Goal: Download file/media

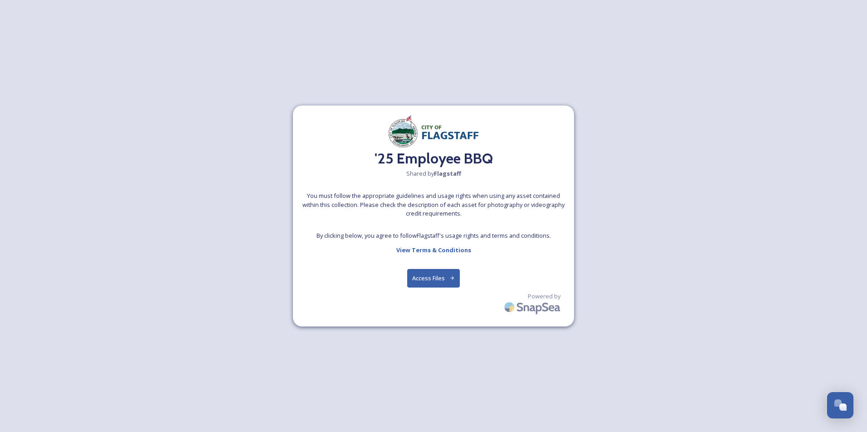
click at [434, 276] on button "Access Files" at bounding box center [433, 278] width 53 height 19
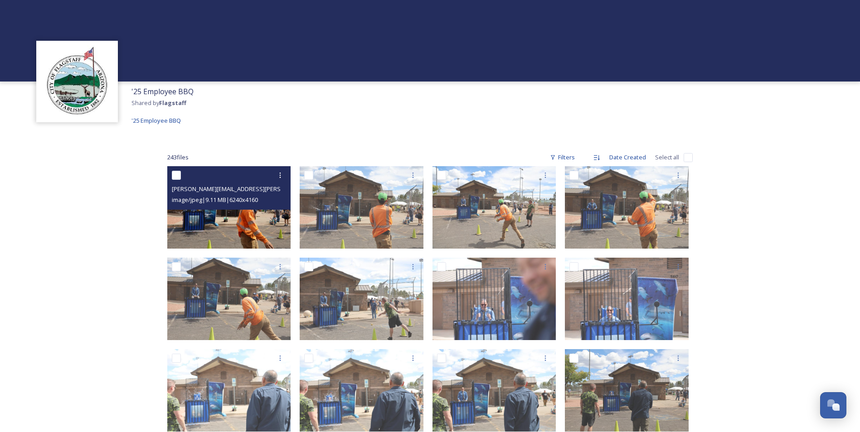
click at [245, 205] on div "[PERSON_NAME][EMAIL_ADDRESS][PERSON_NAME]_5535.jpg image/jpeg | 9.11 MB | 6240 …" at bounding box center [229, 188] width 124 height 44
click at [252, 224] on img at bounding box center [229, 207] width 124 height 82
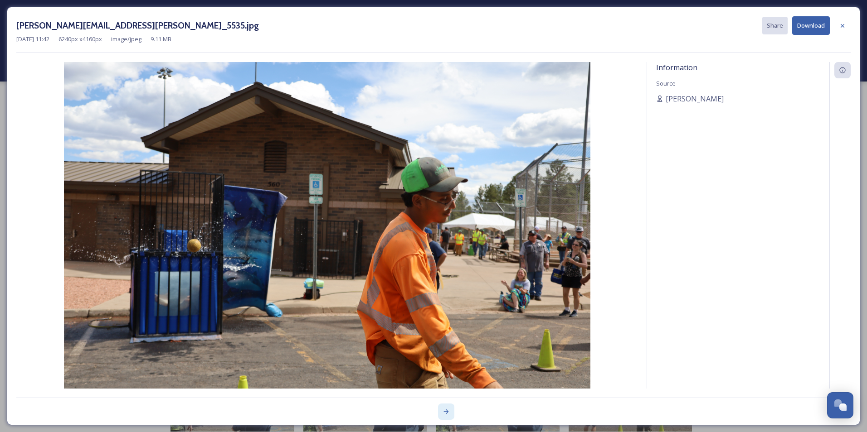
click at [445, 412] on icon at bounding box center [445, 411] width 7 height 7
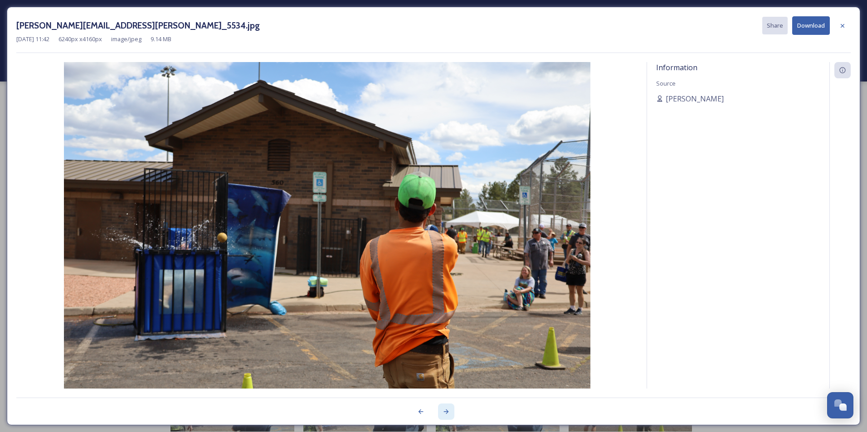
click at [445, 412] on icon at bounding box center [445, 411] width 7 height 7
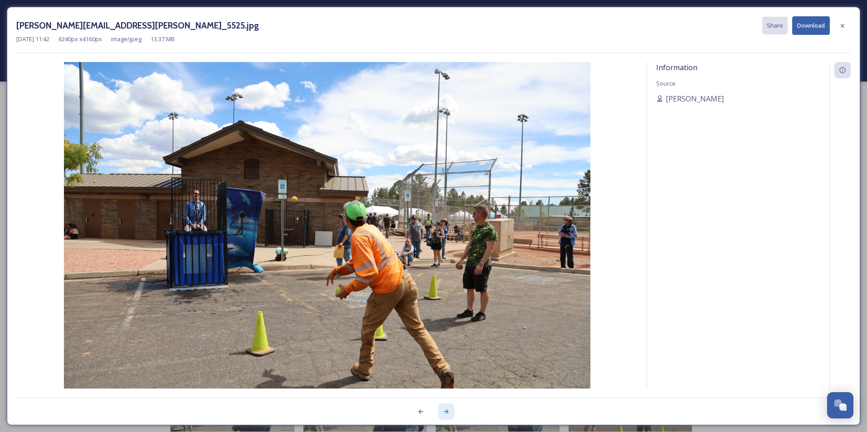
click at [445, 412] on icon at bounding box center [445, 411] width 7 height 7
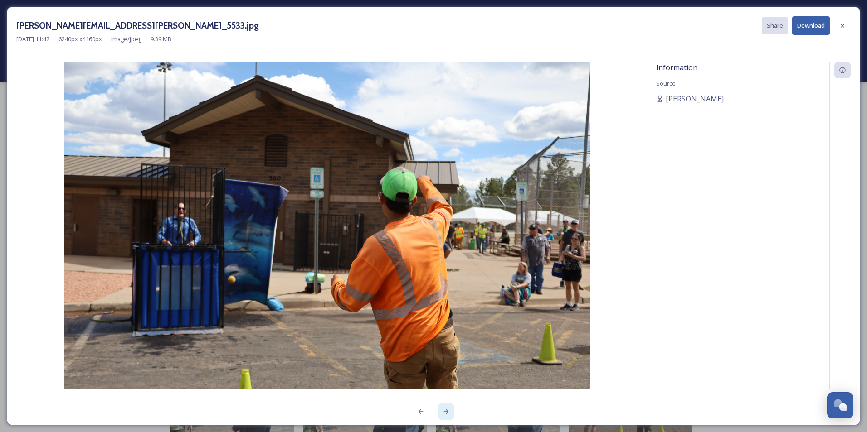
click at [445, 412] on icon at bounding box center [445, 411] width 7 height 7
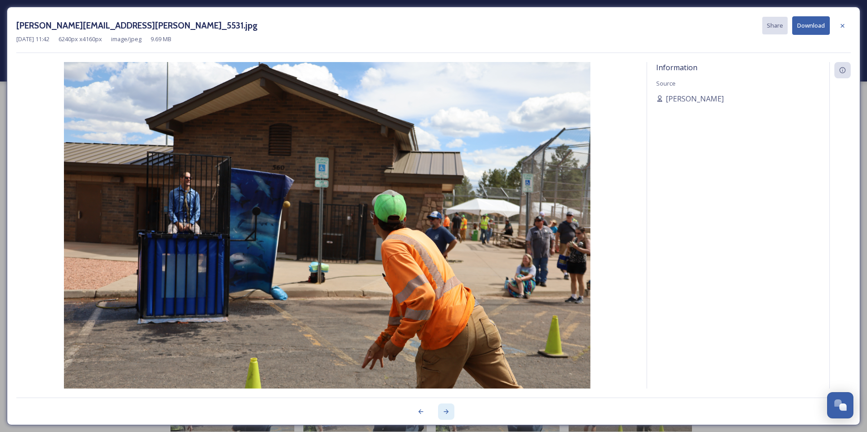
click at [445, 412] on icon at bounding box center [445, 411] width 7 height 7
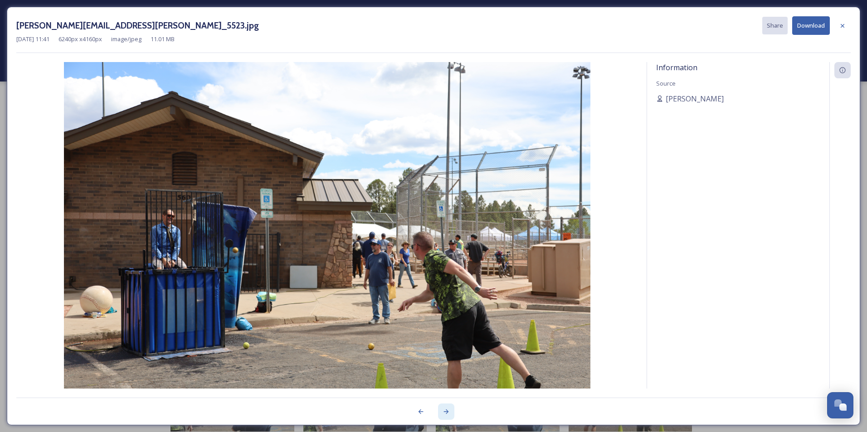
click at [445, 412] on icon at bounding box center [445, 411] width 7 height 7
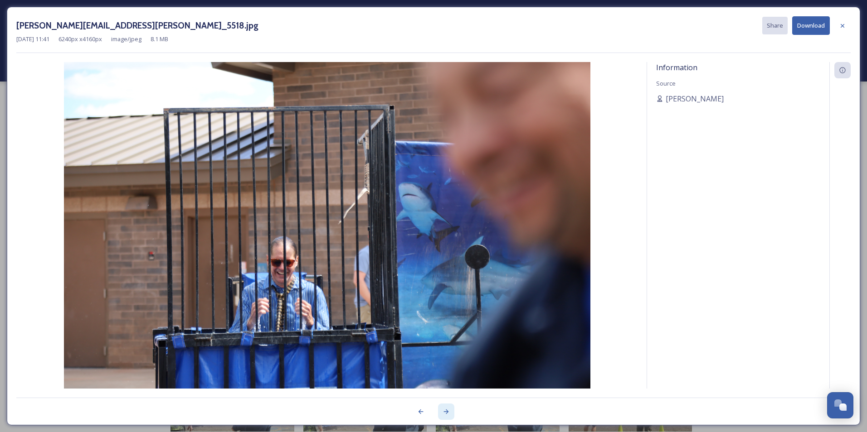
click at [445, 412] on icon at bounding box center [445, 411] width 7 height 7
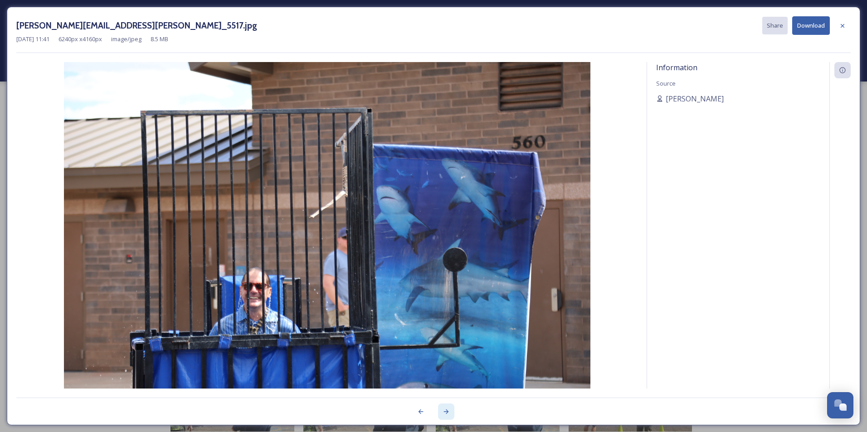
click at [445, 412] on icon at bounding box center [445, 411] width 7 height 7
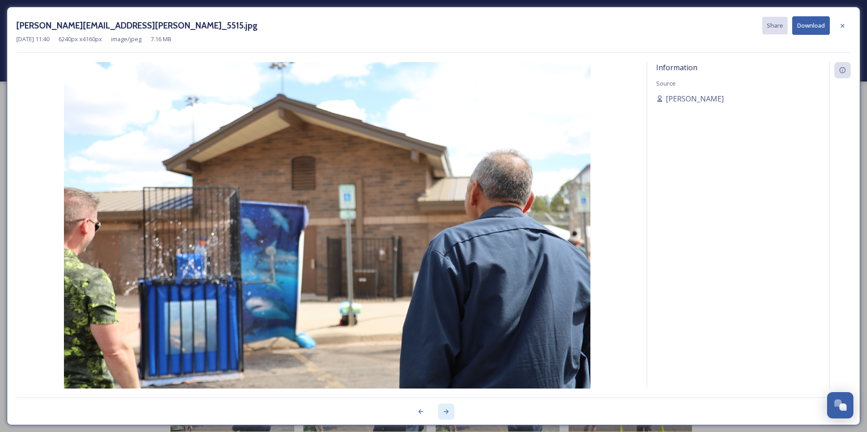
click at [445, 412] on icon at bounding box center [445, 411] width 7 height 7
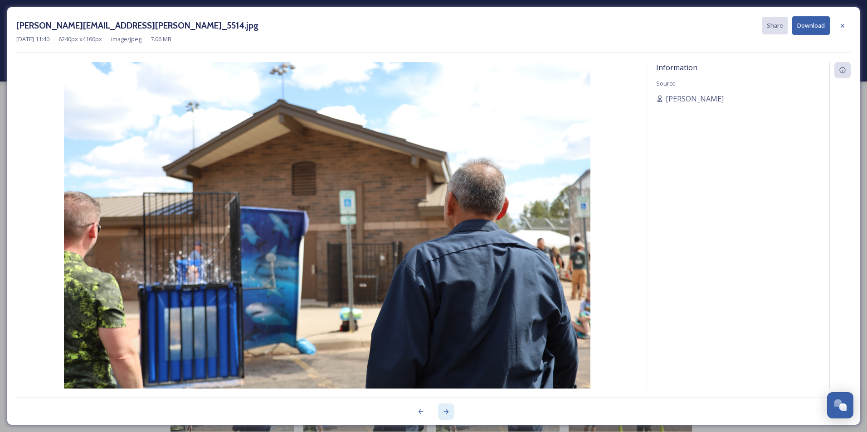
click at [447, 413] on icon at bounding box center [445, 411] width 7 height 7
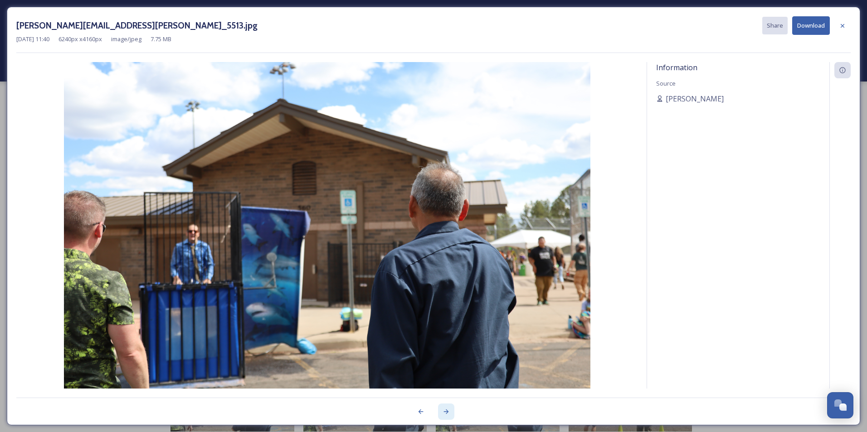
click at [447, 413] on icon at bounding box center [445, 411] width 7 height 7
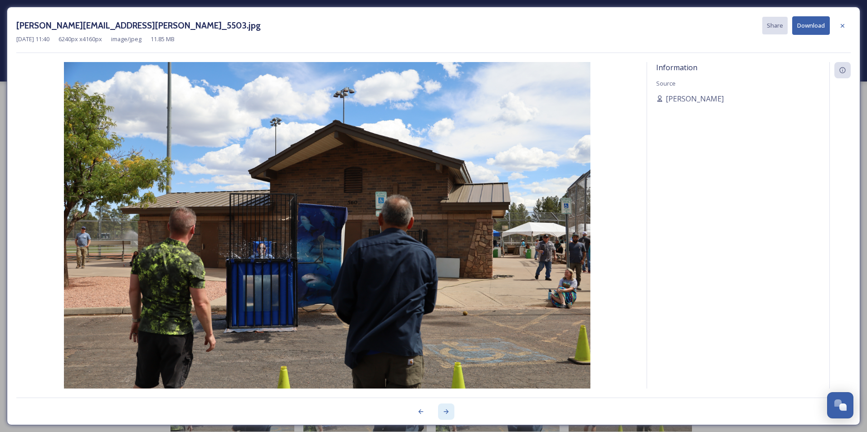
click at [447, 413] on icon at bounding box center [445, 411] width 7 height 7
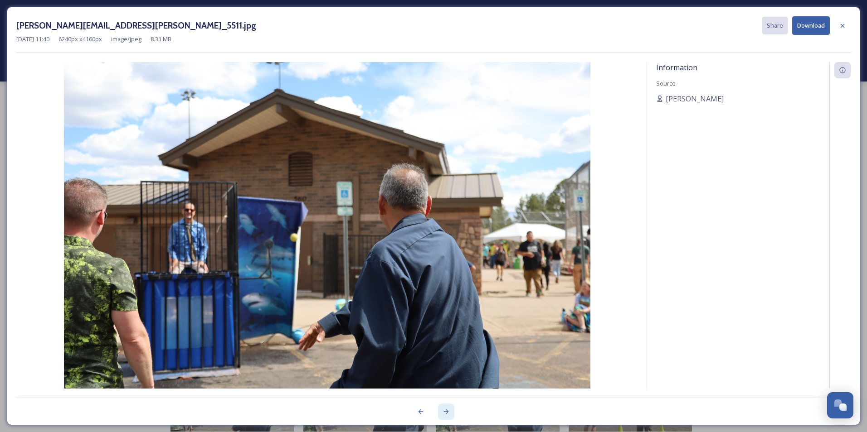
click at [447, 413] on icon at bounding box center [445, 411] width 7 height 7
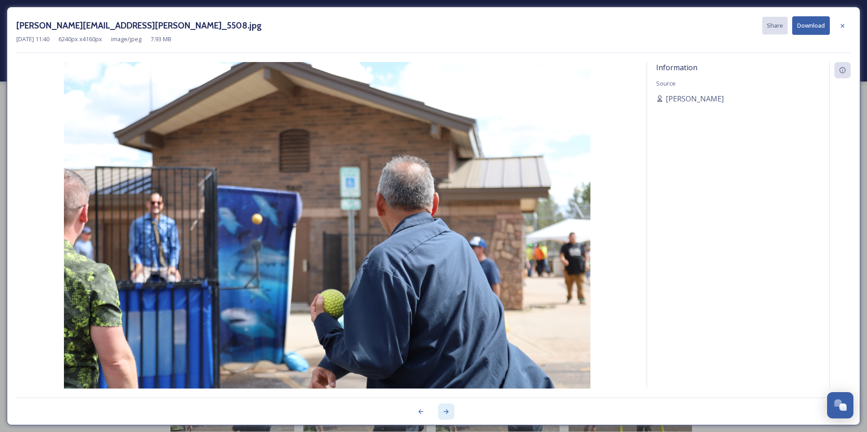
click at [447, 413] on icon at bounding box center [445, 411] width 7 height 7
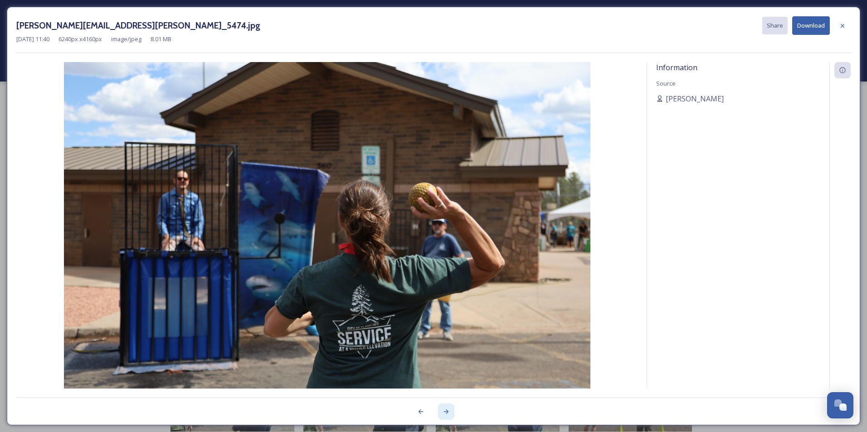
click at [447, 413] on icon at bounding box center [445, 411] width 7 height 7
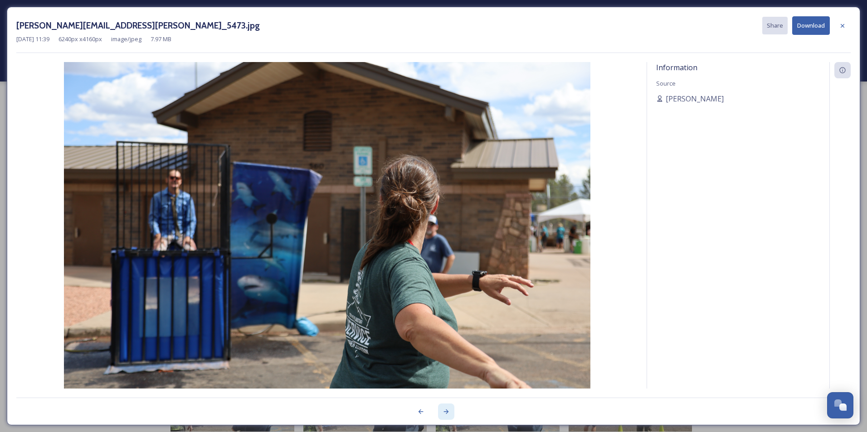
click at [447, 413] on icon at bounding box center [445, 411] width 7 height 7
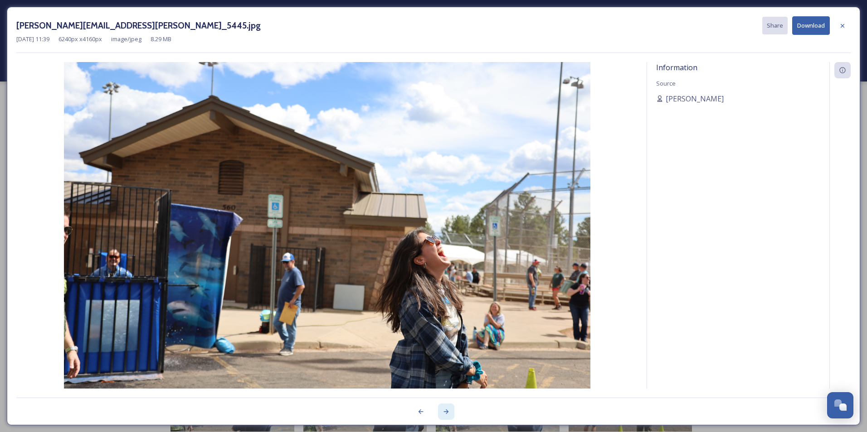
click at [447, 413] on icon at bounding box center [445, 411] width 7 height 7
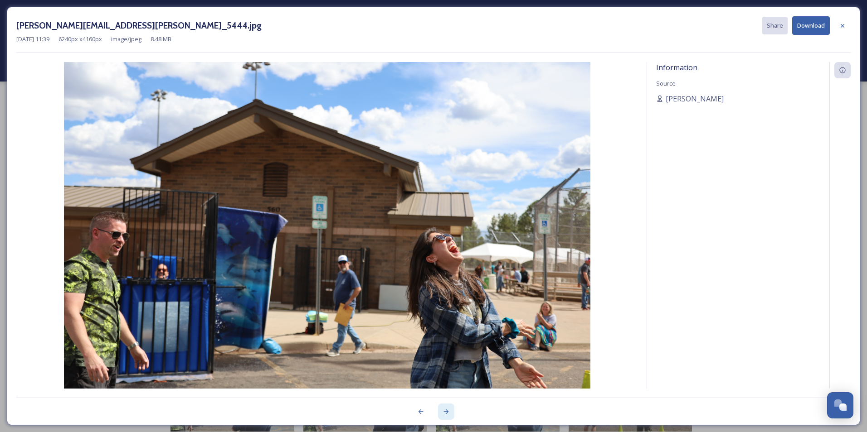
click at [447, 413] on icon at bounding box center [445, 411] width 7 height 7
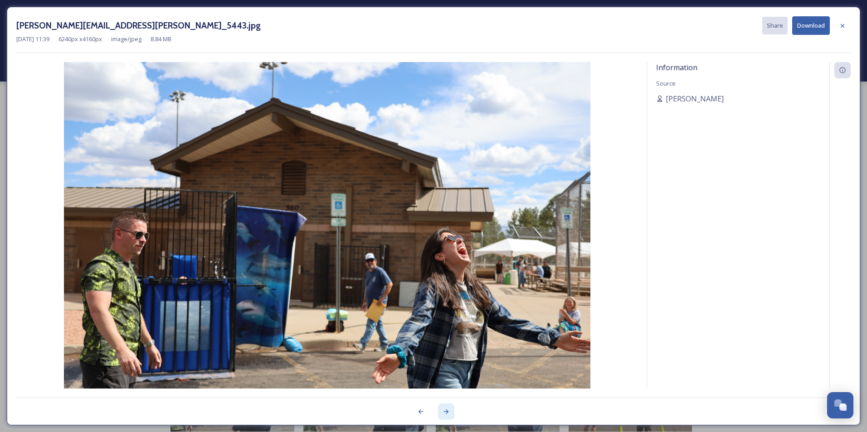
click at [447, 413] on icon at bounding box center [445, 411] width 7 height 7
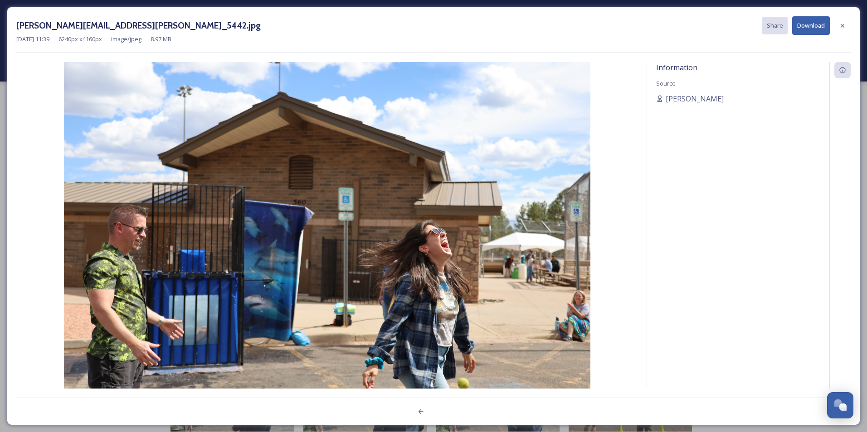
click at [447, 413] on div at bounding box center [433, 407] width 834 height 18
click at [843, 26] on icon at bounding box center [842, 26] width 4 height 4
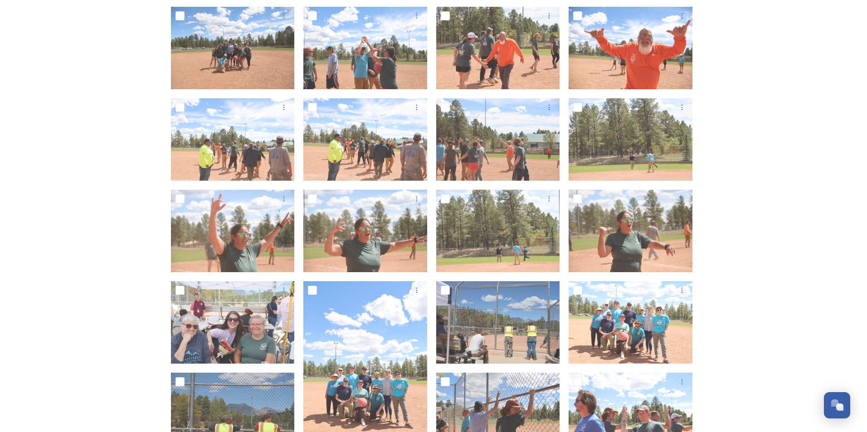
scroll to position [937, 0]
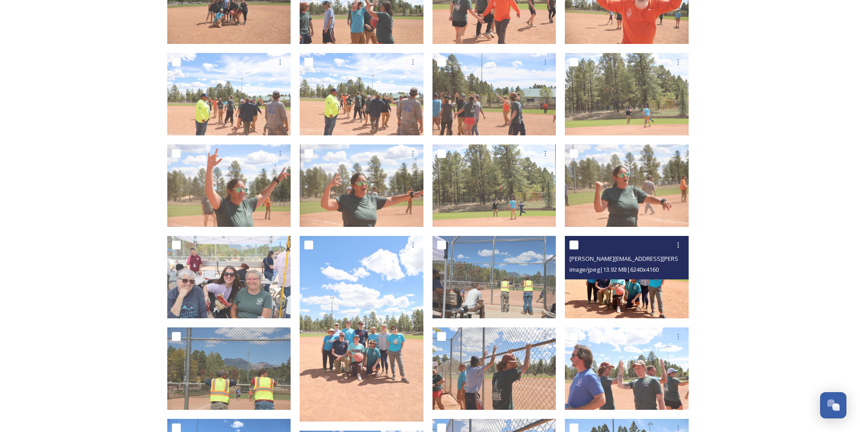
click at [627, 266] on span "image/jpeg | 13.92 MB | 6240 x 4160" at bounding box center [613, 270] width 89 height 8
click at [626, 288] on img at bounding box center [627, 277] width 124 height 82
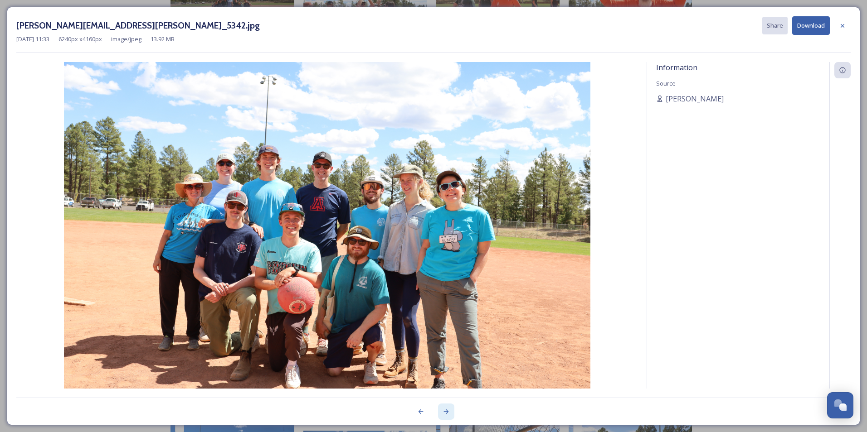
click at [447, 415] on icon at bounding box center [445, 411] width 7 height 7
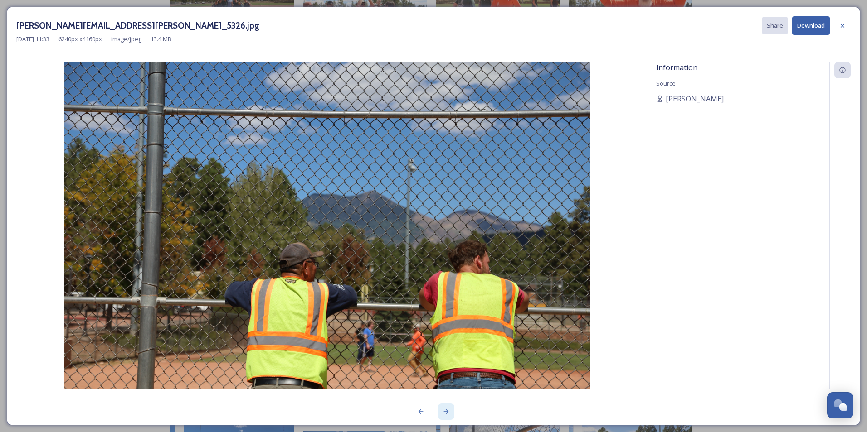
click at [447, 415] on icon at bounding box center [445, 411] width 7 height 7
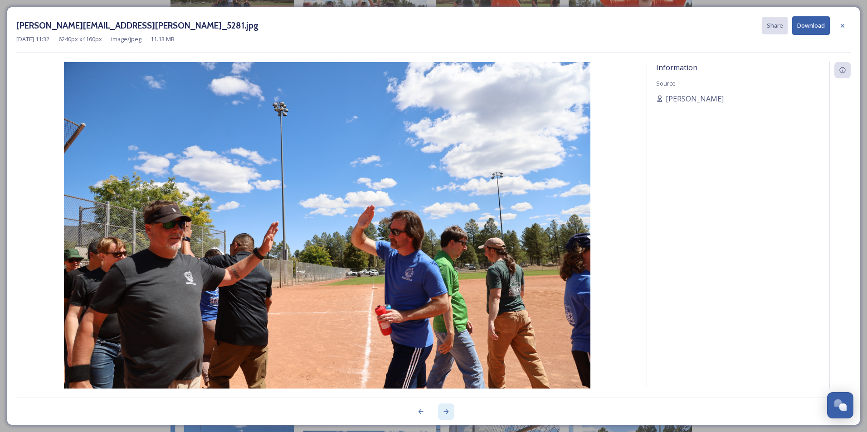
click at [447, 415] on icon at bounding box center [445, 411] width 7 height 7
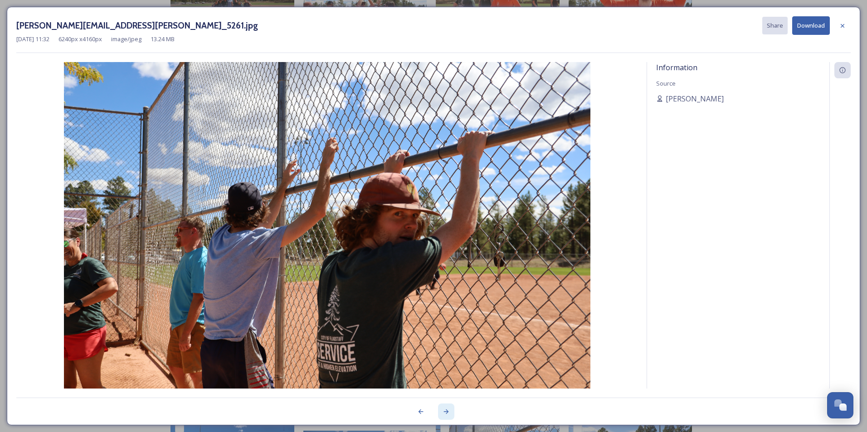
click at [447, 415] on icon at bounding box center [445, 411] width 7 height 7
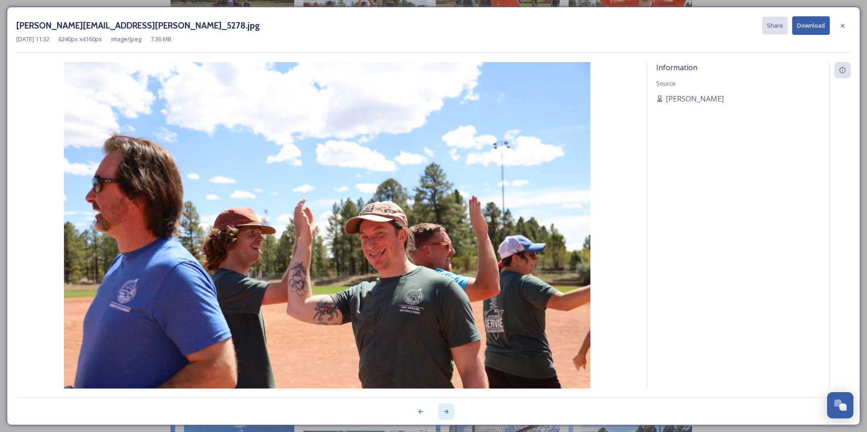
click at [447, 415] on icon at bounding box center [445, 411] width 7 height 7
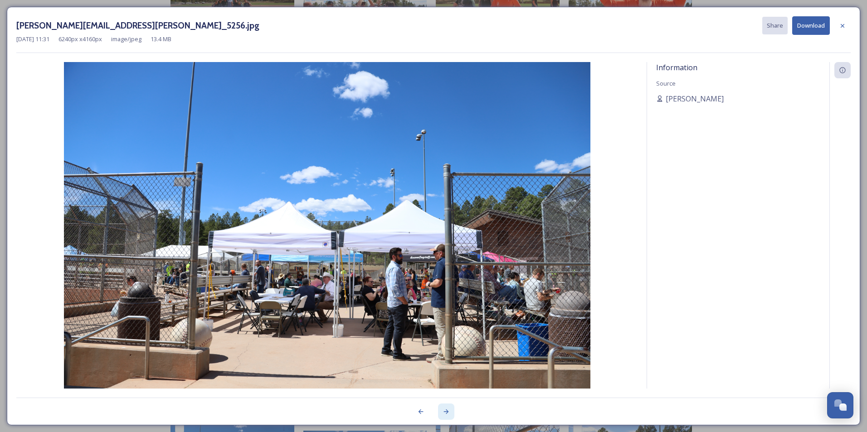
click at [447, 415] on icon at bounding box center [445, 411] width 7 height 7
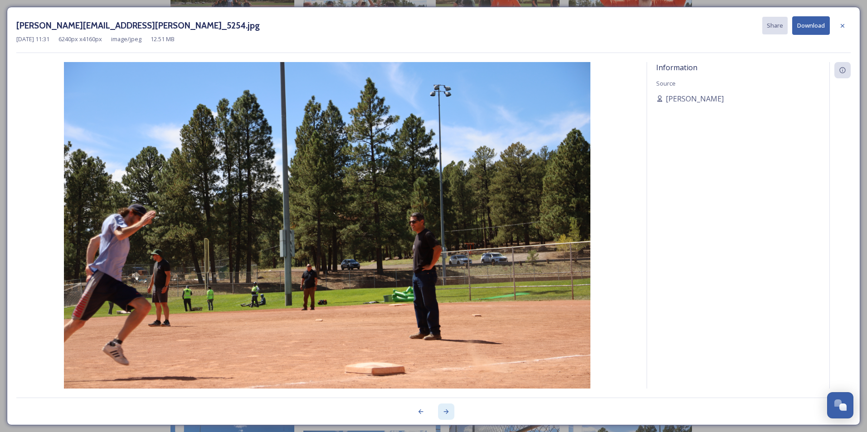
click at [447, 415] on icon at bounding box center [445, 411] width 7 height 7
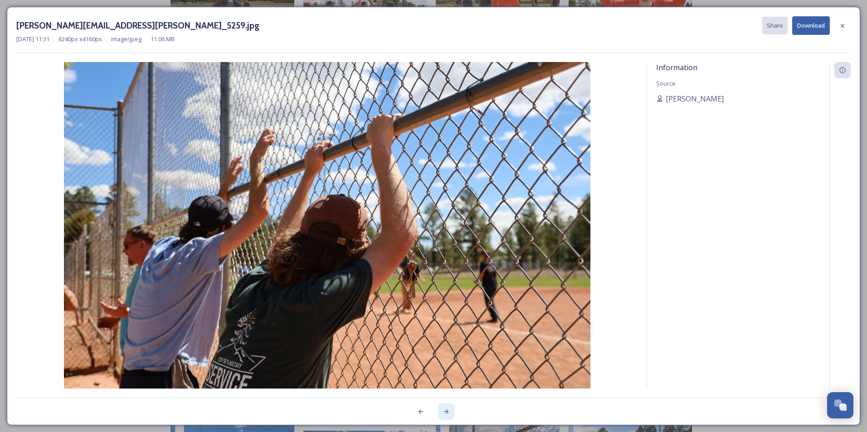
click at [447, 415] on icon at bounding box center [445, 411] width 7 height 7
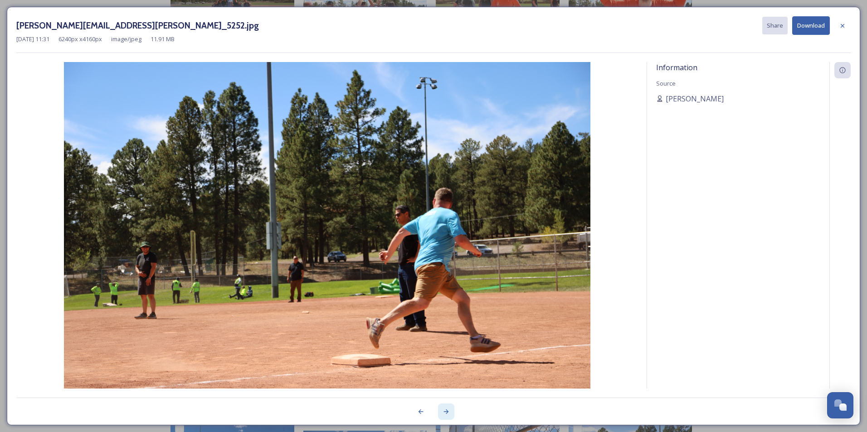
click at [447, 415] on icon at bounding box center [445, 411] width 7 height 7
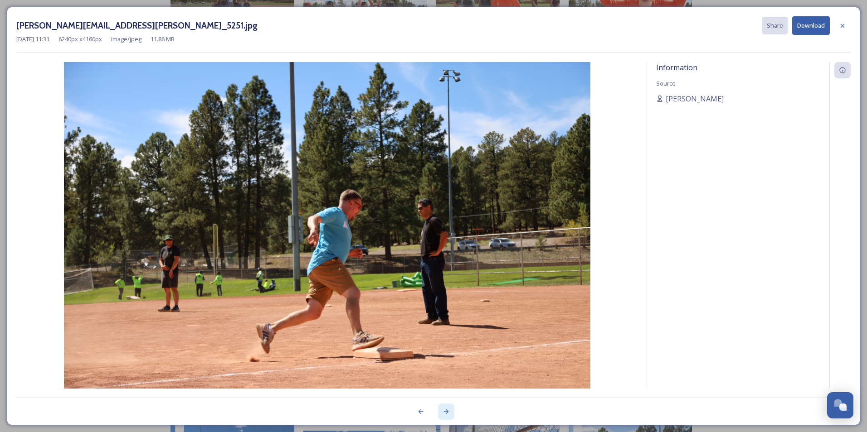
click at [447, 415] on icon at bounding box center [445, 411] width 7 height 7
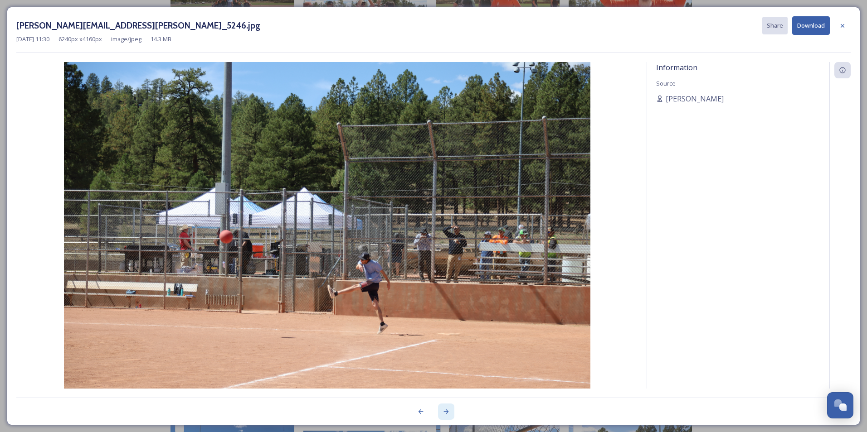
click at [447, 415] on icon at bounding box center [445, 411] width 7 height 7
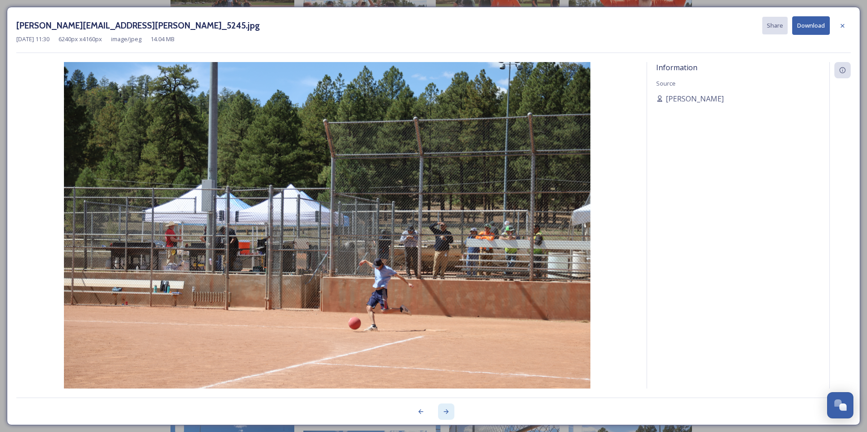
click at [447, 415] on icon at bounding box center [445, 411] width 7 height 7
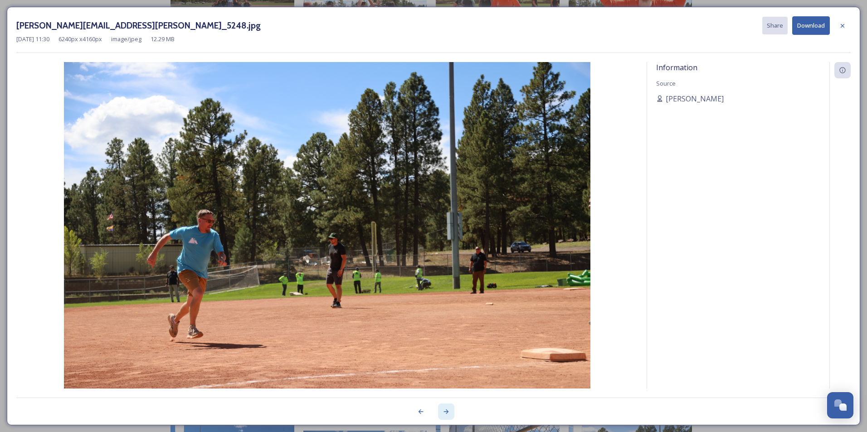
click at [447, 415] on icon at bounding box center [445, 411] width 7 height 7
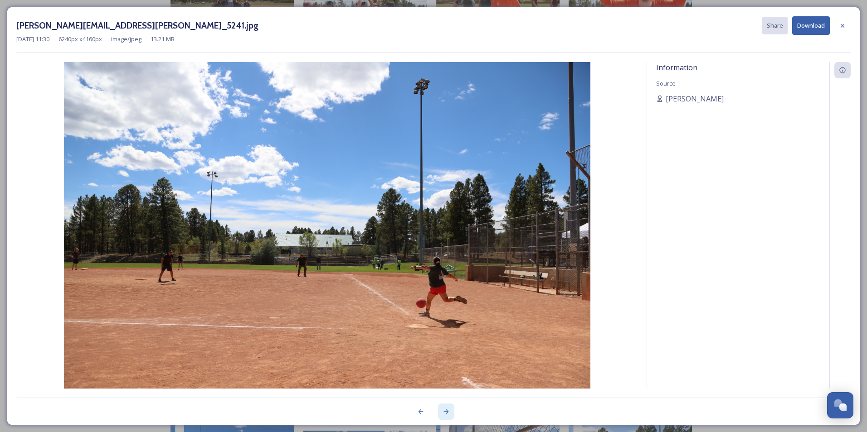
click at [447, 415] on icon at bounding box center [445, 411] width 7 height 7
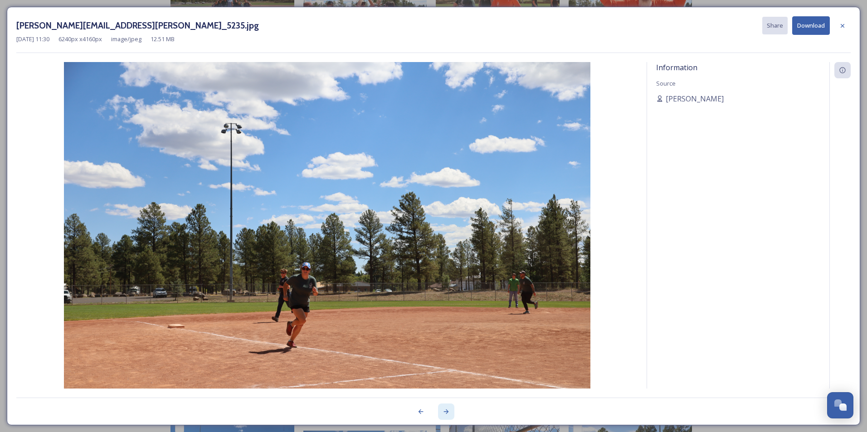
click at [447, 415] on icon at bounding box center [445, 411] width 7 height 7
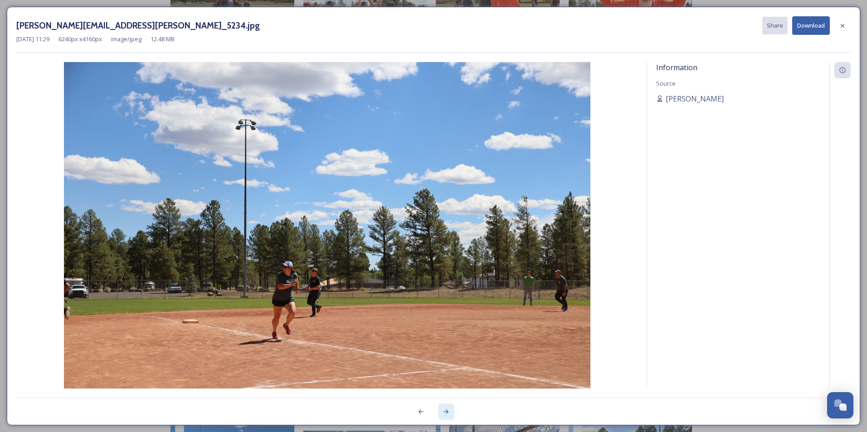
click at [447, 415] on icon at bounding box center [445, 411] width 7 height 7
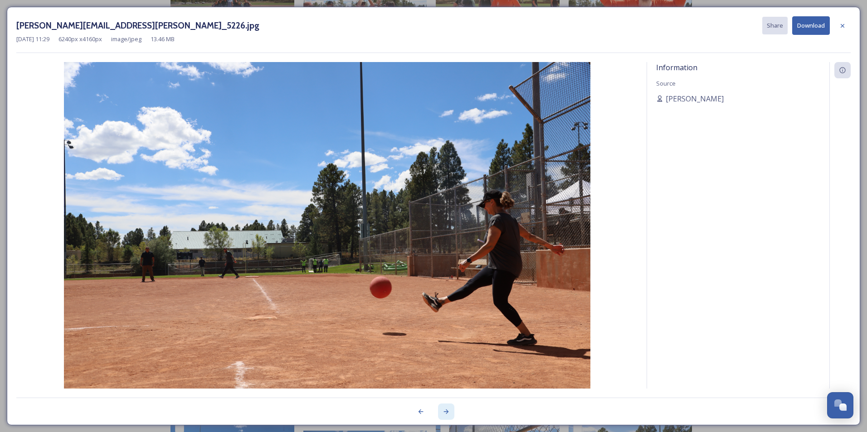
click at [447, 415] on icon at bounding box center [445, 411] width 7 height 7
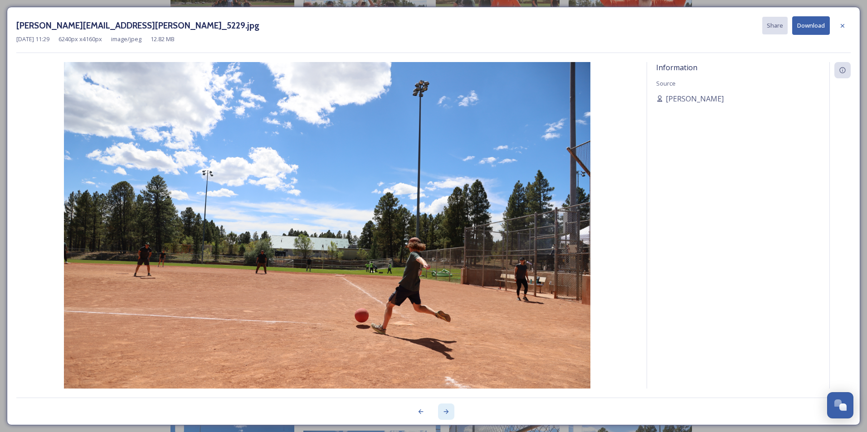
click at [447, 415] on icon at bounding box center [445, 411] width 7 height 7
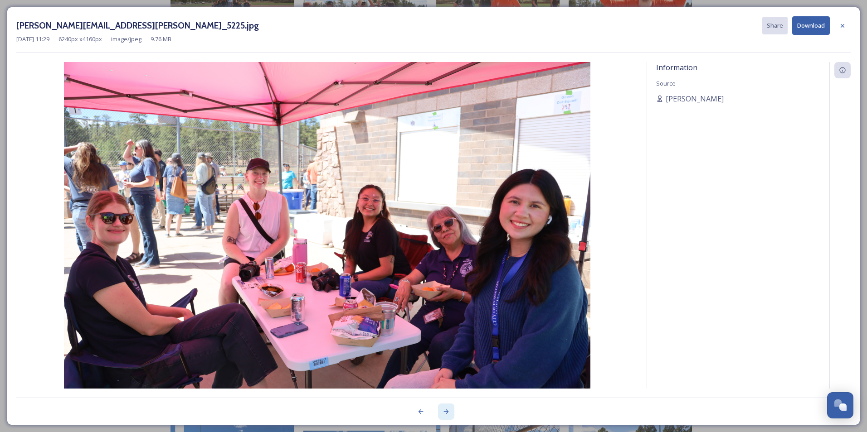
click at [447, 415] on icon at bounding box center [445, 411] width 7 height 7
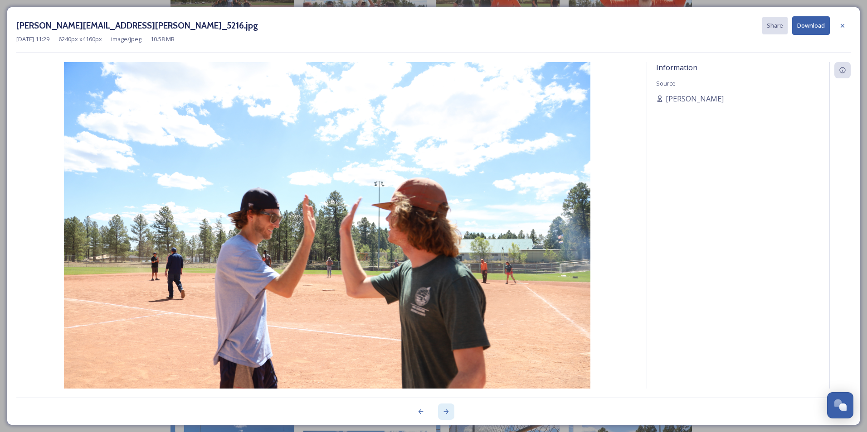
click at [447, 415] on icon at bounding box center [445, 411] width 7 height 7
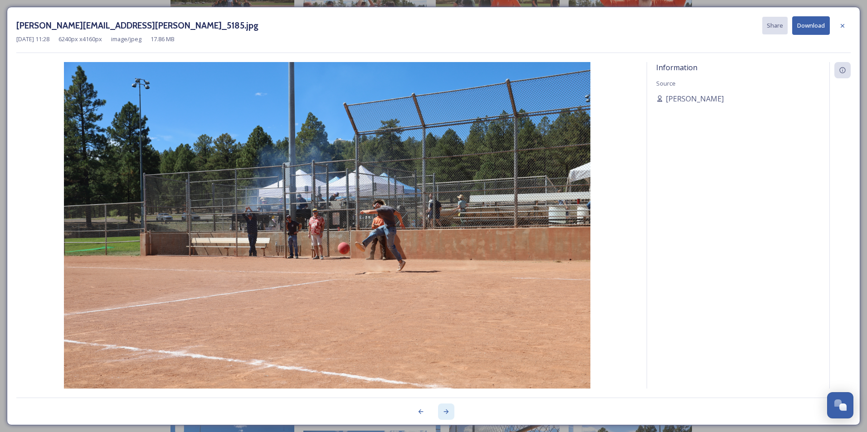
click at [447, 415] on icon at bounding box center [445, 411] width 7 height 7
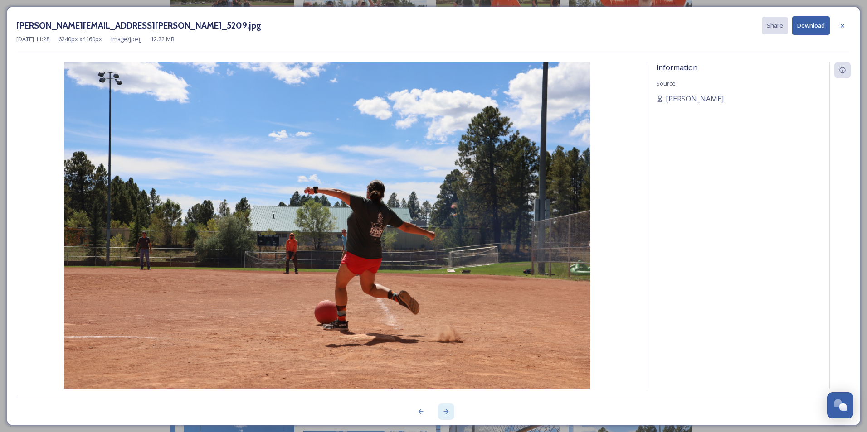
click at [447, 415] on icon at bounding box center [445, 411] width 7 height 7
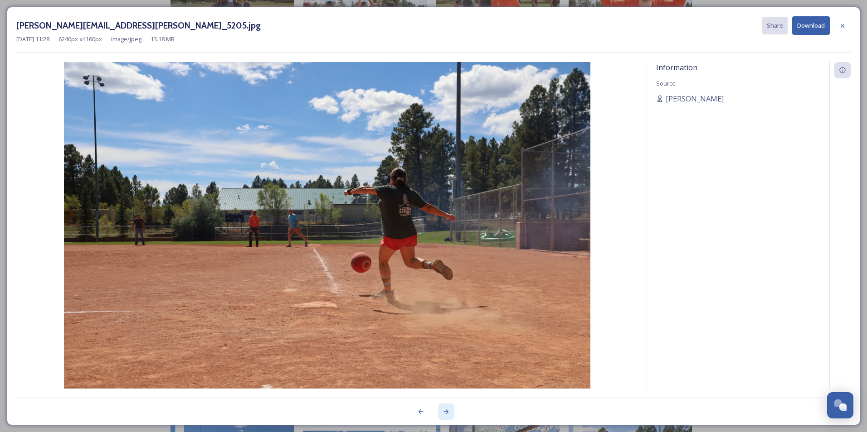
click at [447, 415] on icon at bounding box center [445, 411] width 7 height 7
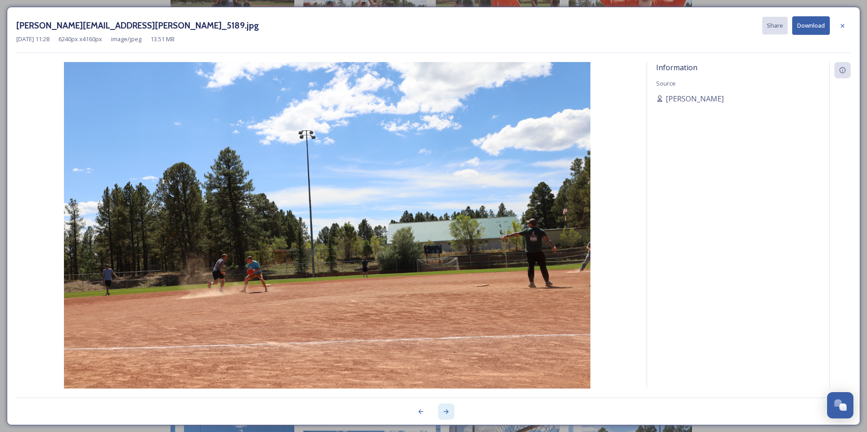
click at [447, 415] on icon at bounding box center [445, 411] width 7 height 7
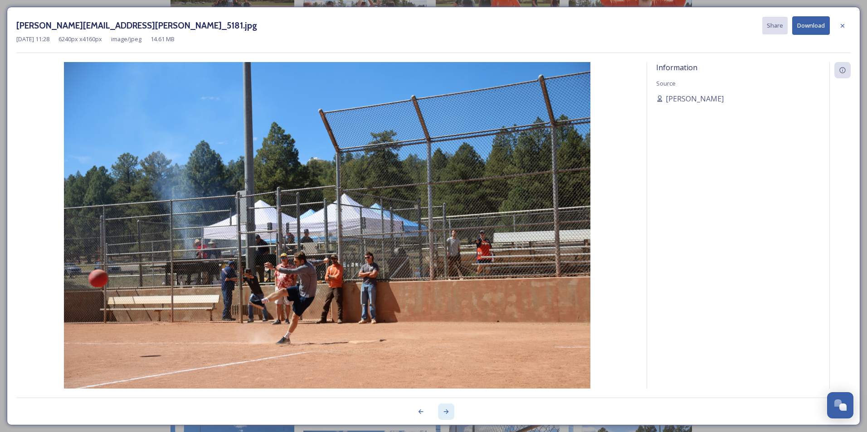
click at [447, 415] on icon at bounding box center [445, 411] width 7 height 7
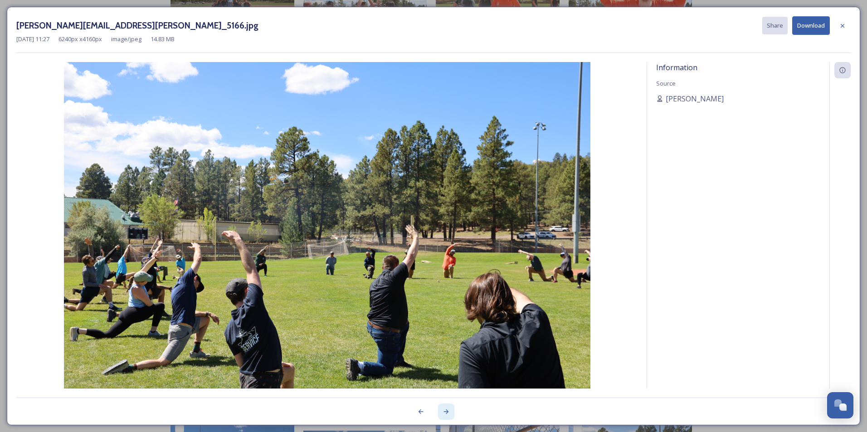
click at [447, 415] on icon at bounding box center [445, 411] width 7 height 7
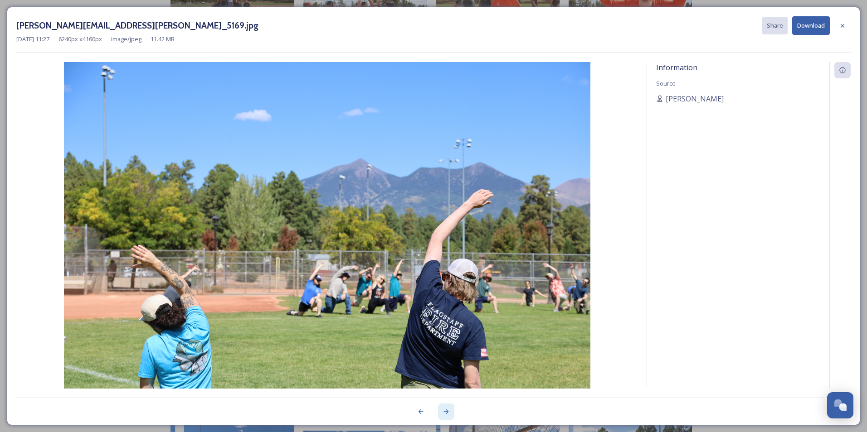
click at [447, 415] on icon at bounding box center [445, 411] width 7 height 7
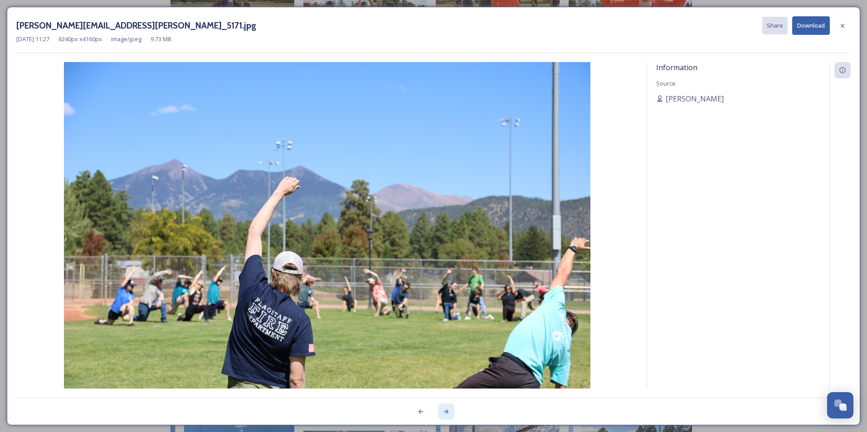
click at [447, 415] on icon at bounding box center [445, 411] width 7 height 7
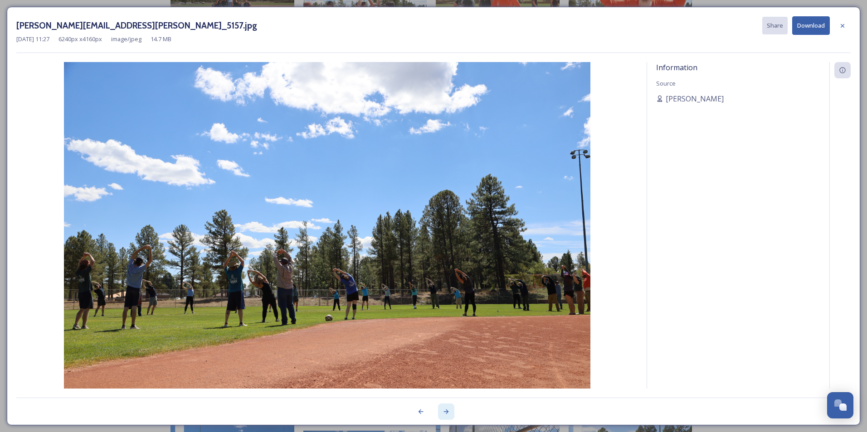
click at [447, 415] on icon at bounding box center [445, 411] width 7 height 7
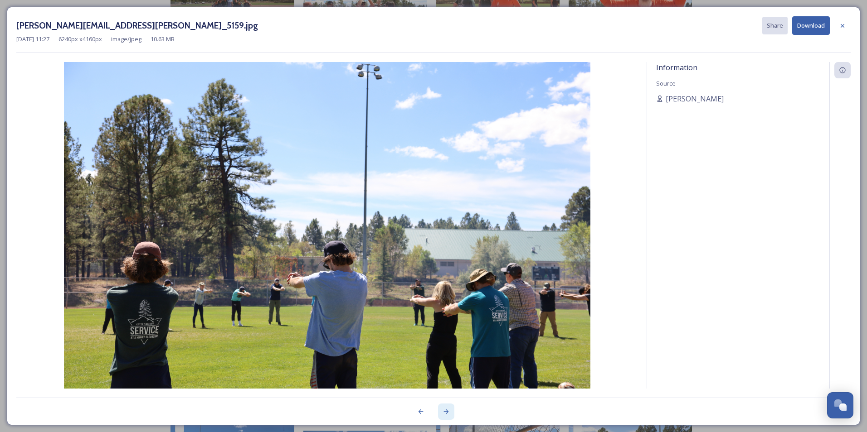
click at [447, 415] on icon at bounding box center [445, 411] width 7 height 7
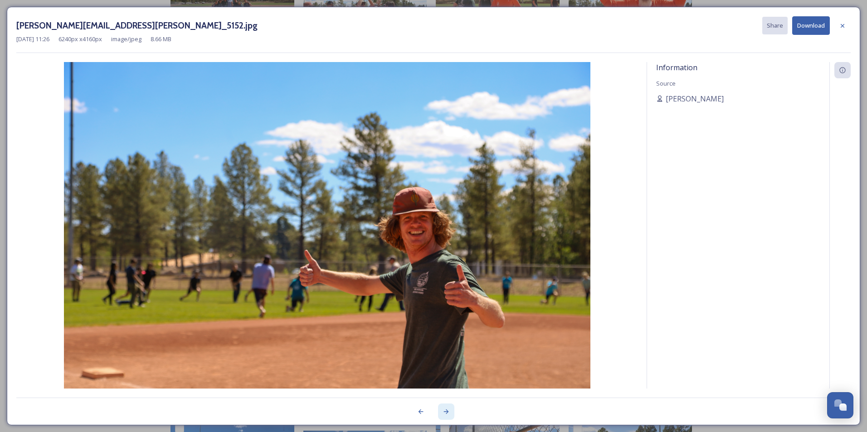
click at [447, 415] on icon at bounding box center [445, 411] width 7 height 7
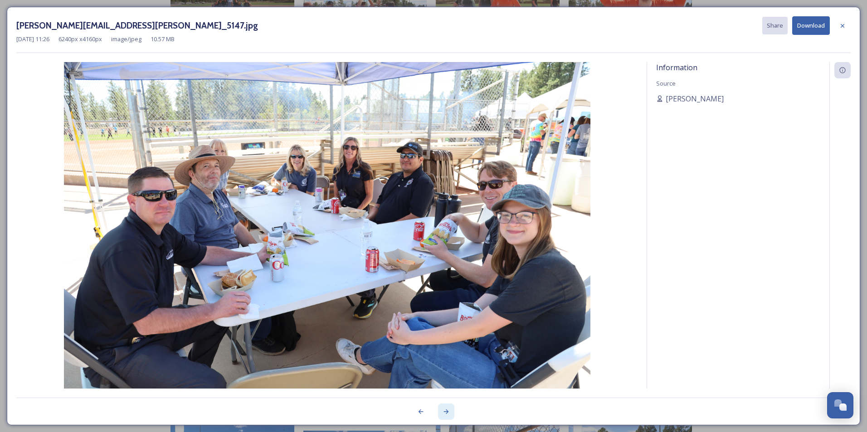
click at [447, 415] on icon at bounding box center [445, 411] width 7 height 7
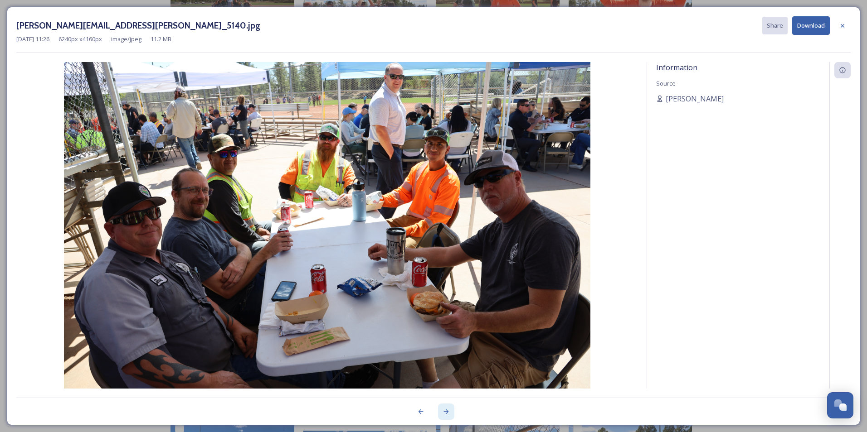
click at [447, 415] on icon at bounding box center [445, 411] width 7 height 7
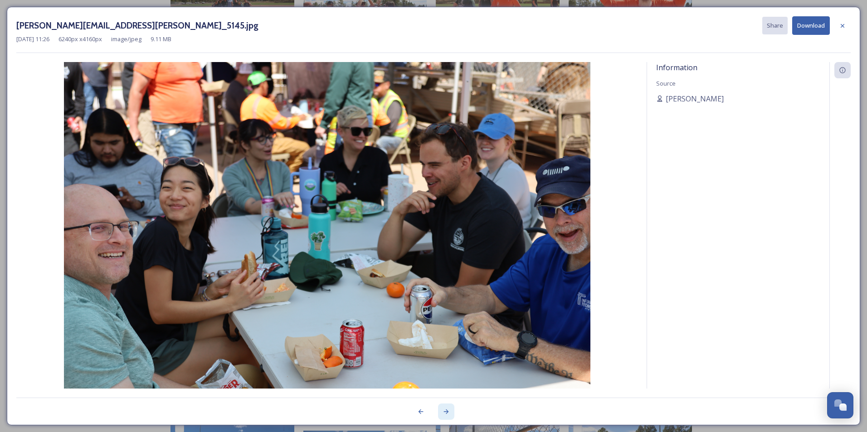
click at [447, 415] on icon at bounding box center [445, 411] width 7 height 7
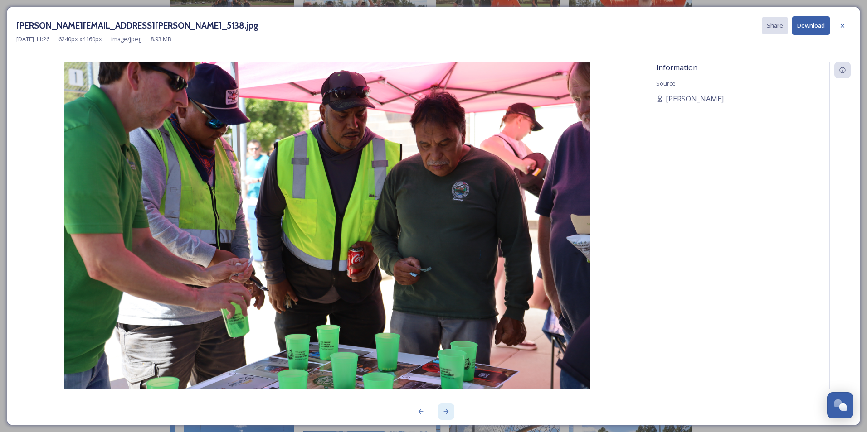
click at [447, 415] on icon at bounding box center [445, 411] width 7 height 7
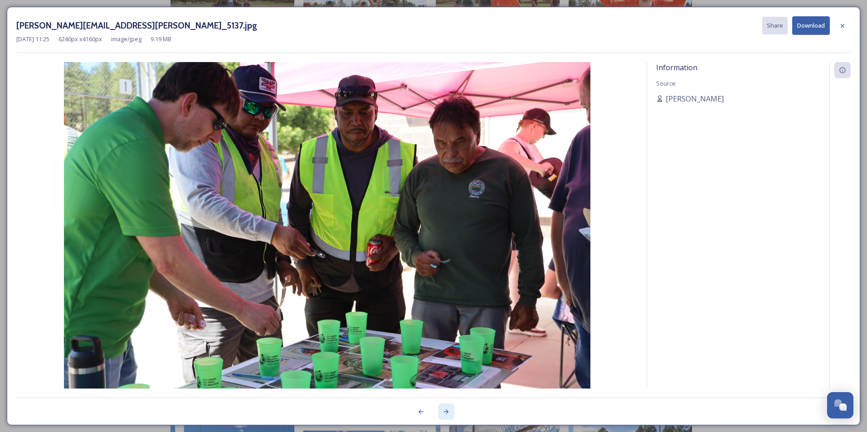
click at [447, 415] on icon at bounding box center [445, 411] width 7 height 7
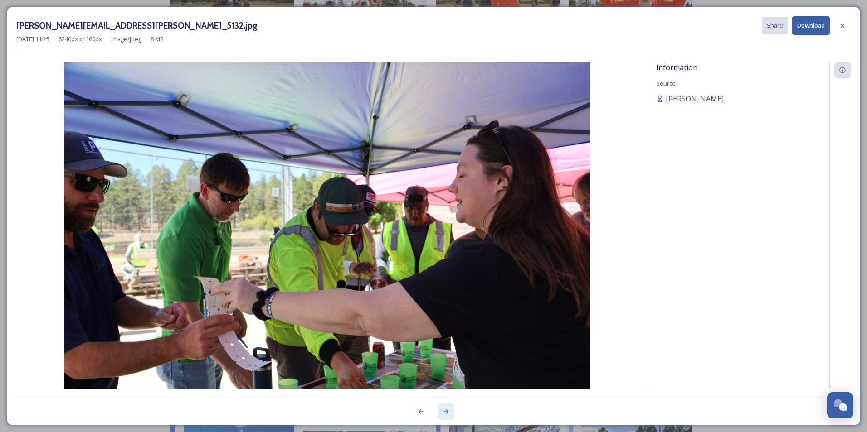
click at [447, 415] on icon at bounding box center [445, 411] width 7 height 7
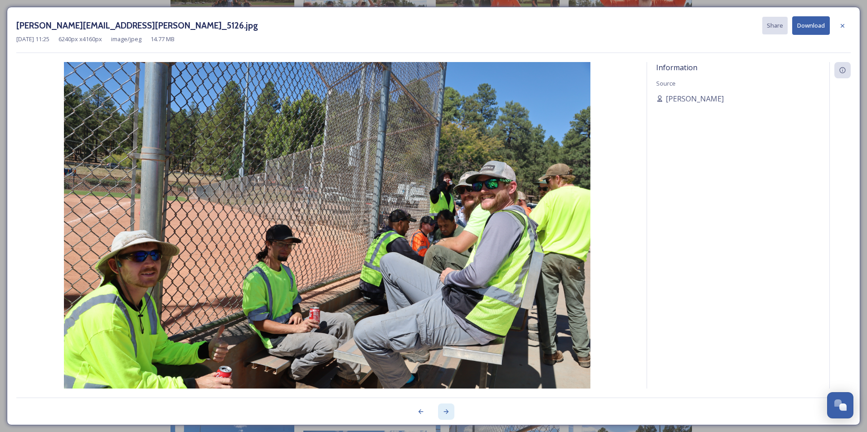
click at [447, 415] on icon at bounding box center [445, 411] width 7 height 7
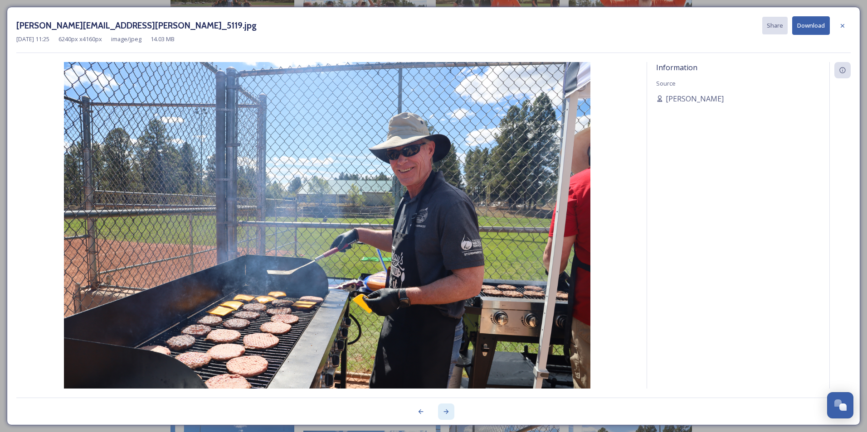
click at [447, 415] on icon at bounding box center [445, 411] width 7 height 7
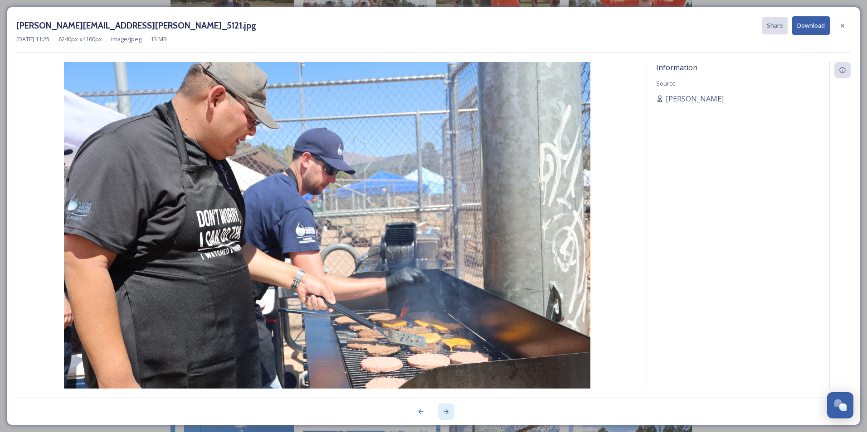
click at [447, 415] on icon at bounding box center [445, 411] width 7 height 7
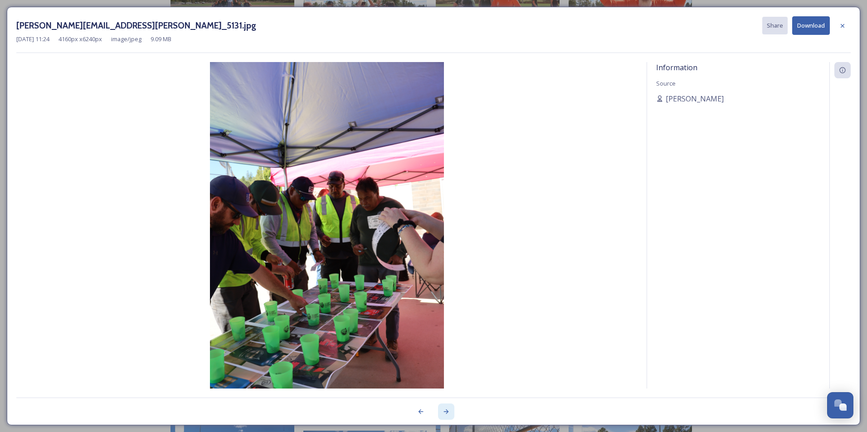
click at [447, 415] on icon at bounding box center [445, 411] width 7 height 7
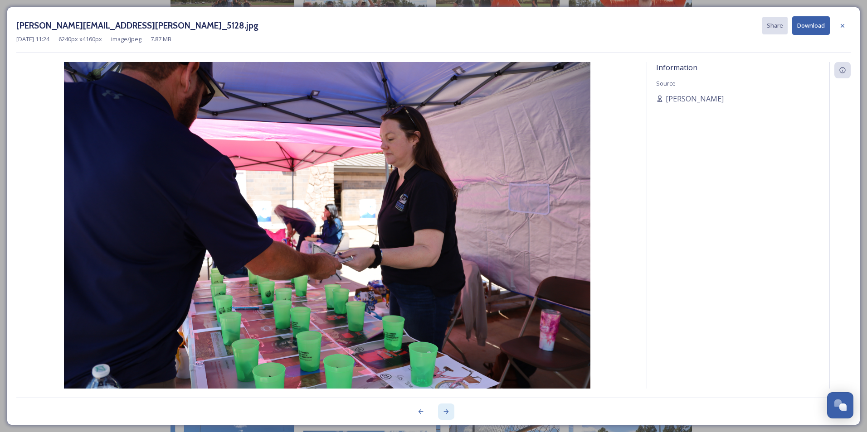
click at [447, 415] on icon at bounding box center [445, 411] width 7 height 7
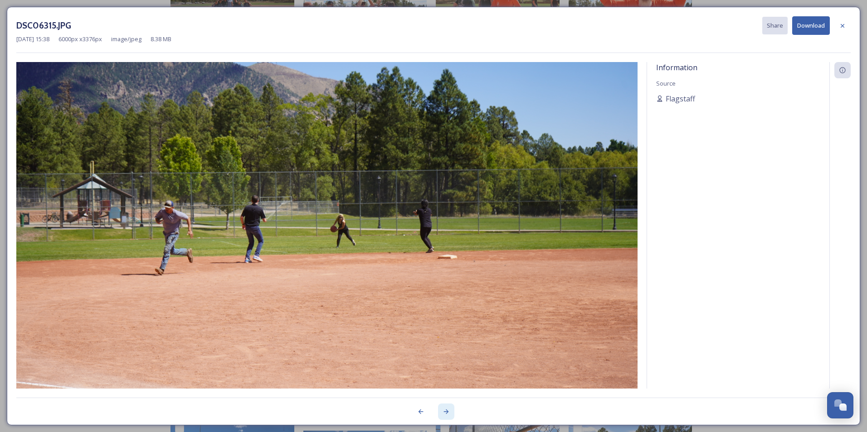
click at [447, 415] on icon at bounding box center [445, 411] width 7 height 7
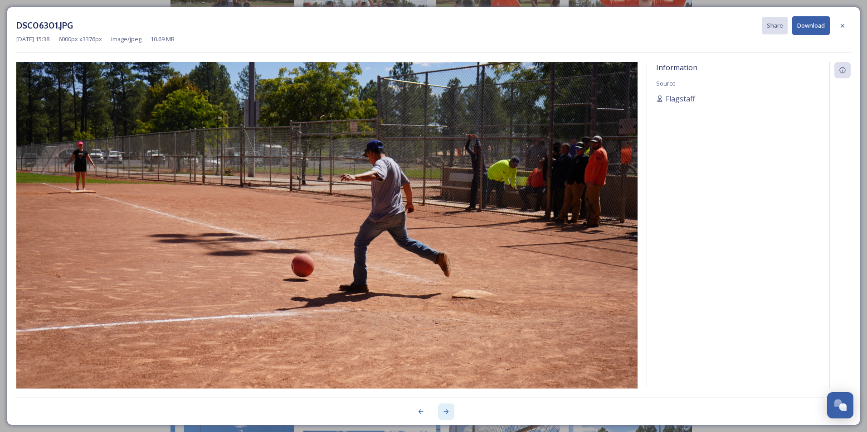
click at [447, 415] on icon at bounding box center [445, 411] width 7 height 7
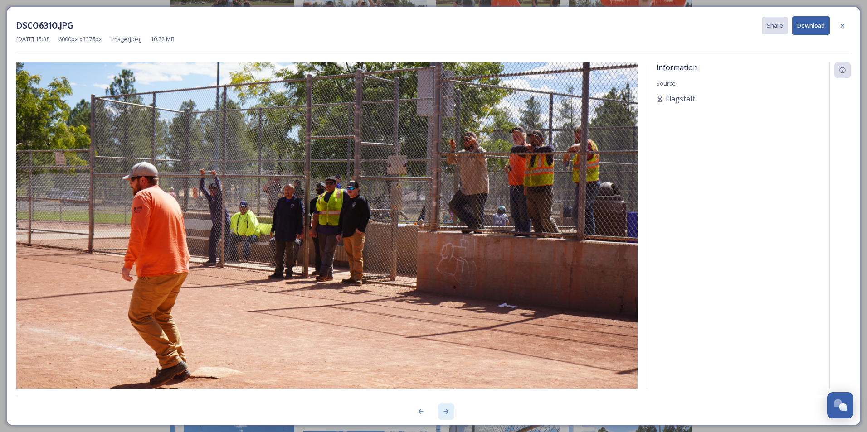
click at [447, 415] on icon at bounding box center [445, 411] width 7 height 7
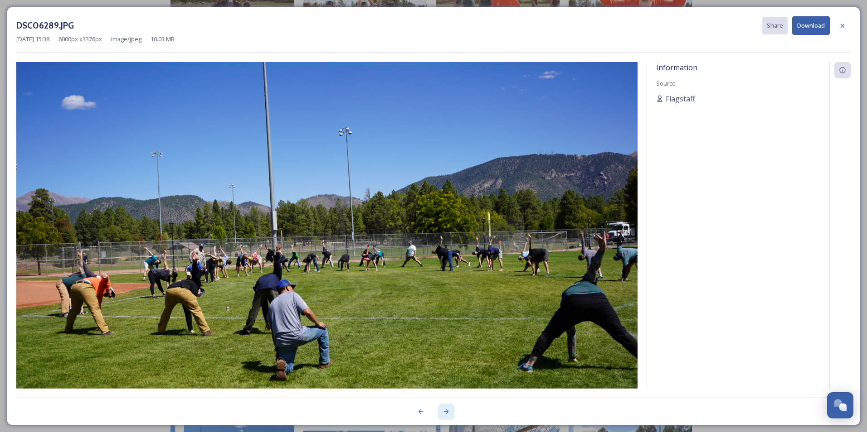
click at [447, 415] on icon at bounding box center [445, 411] width 7 height 7
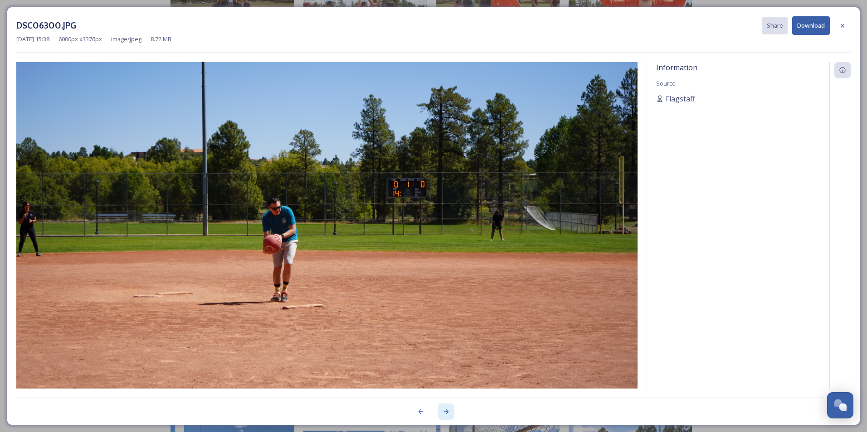
click at [447, 415] on icon at bounding box center [445, 411] width 7 height 7
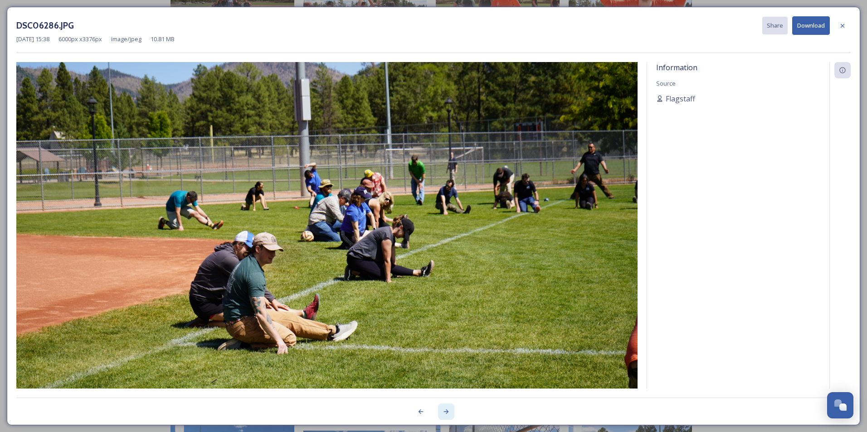
click at [447, 415] on icon at bounding box center [445, 411] width 7 height 7
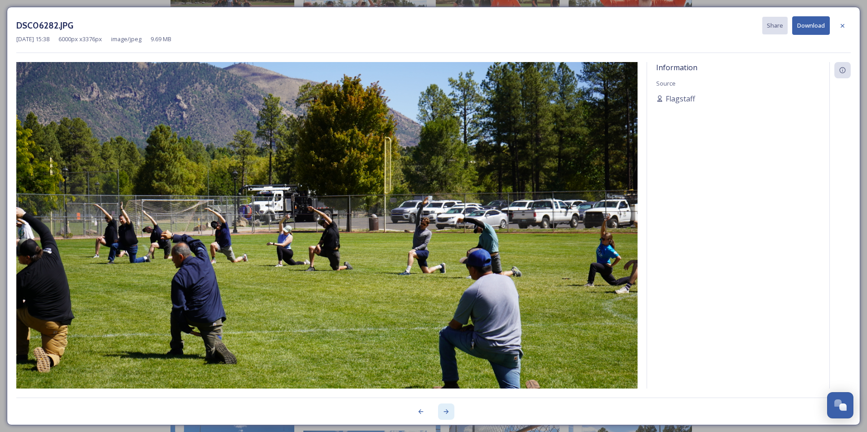
click at [447, 415] on icon at bounding box center [445, 411] width 7 height 7
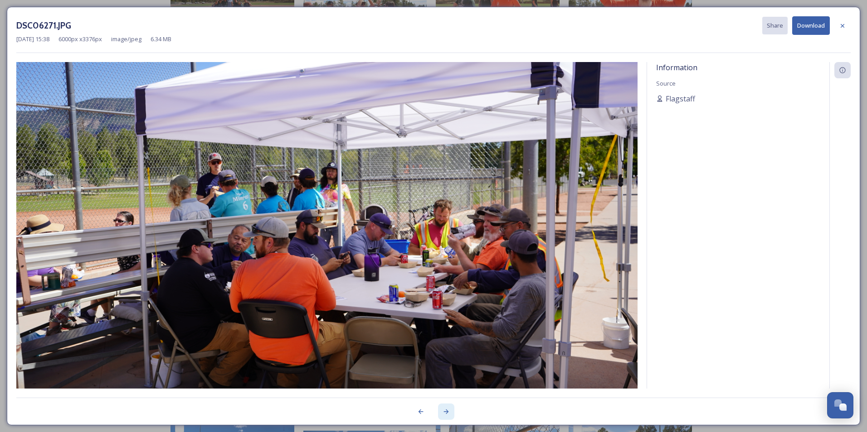
click at [447, 415] on icon at bounding box center [445, 411] width 7 height 7
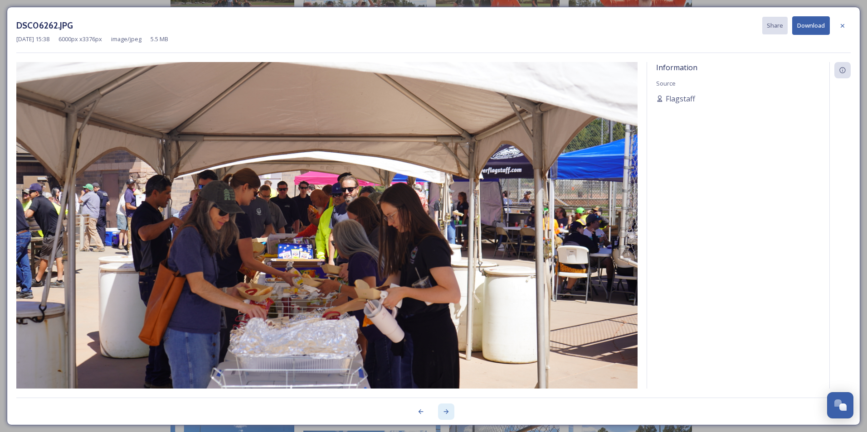
click at [447, 415] on icon at bounding box center [445, 411] width 7 height 7
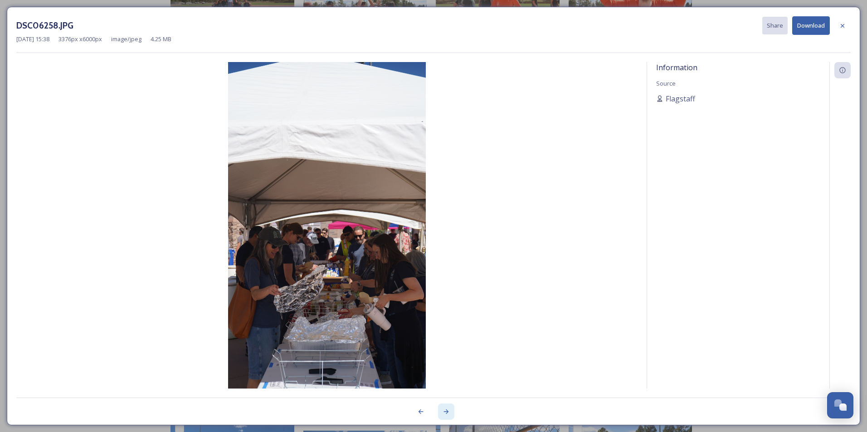
click at [447, 415] on icon at bounding box center [445, 411] width 7 height 7
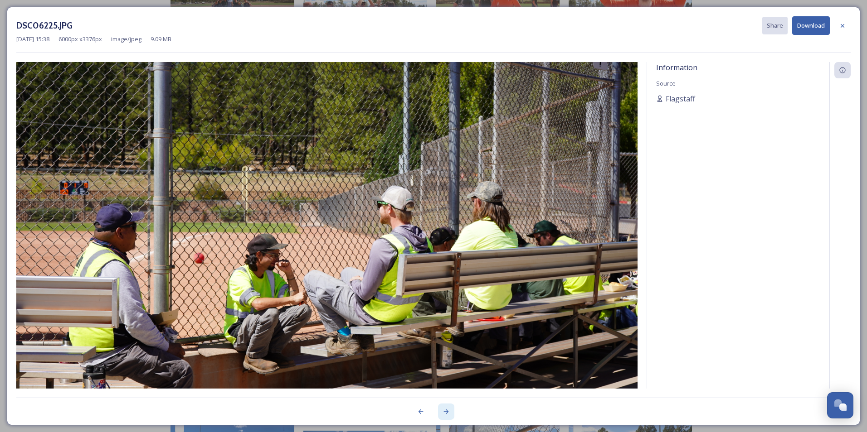
click at [447, 415] on icon at bounding box center [445, 411] width 7 height 7
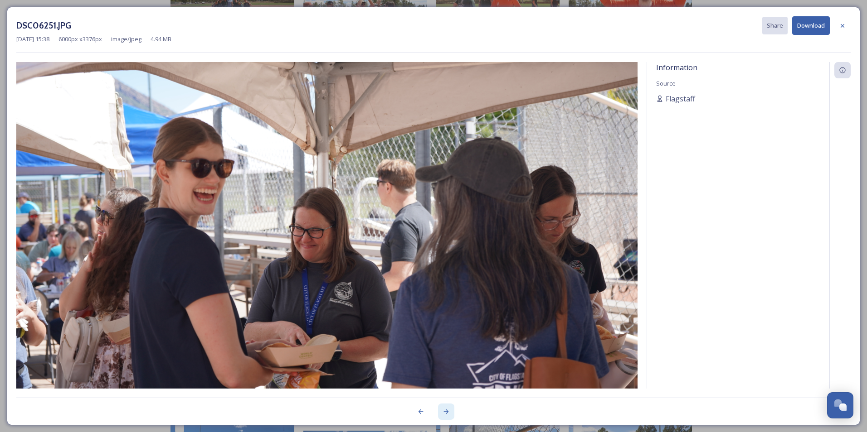
click at [447, 415] on icon at bounding box center [445, 411] width 7 height 7
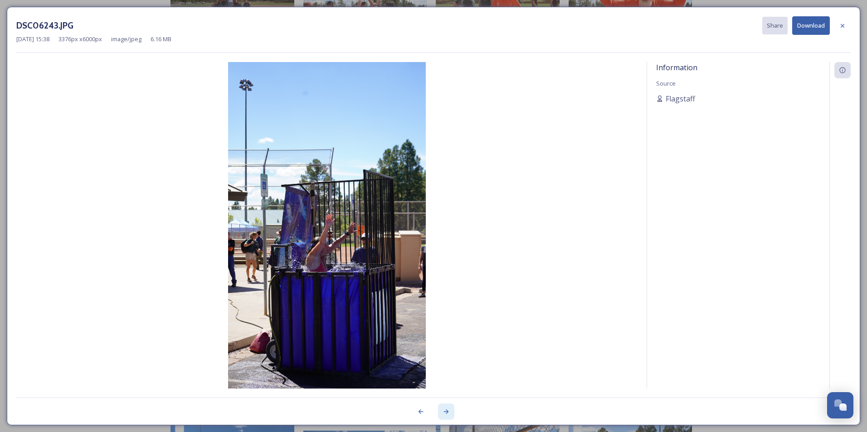
click at [447, 415] on icon at bounding box center [445, 411] width 7 height 7
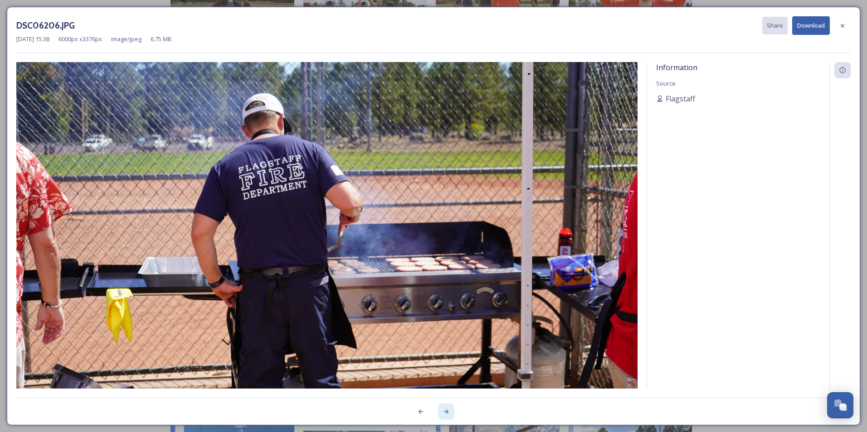
click at [446, 413] on icon at bounding box center [445, 411] width 7 height 7
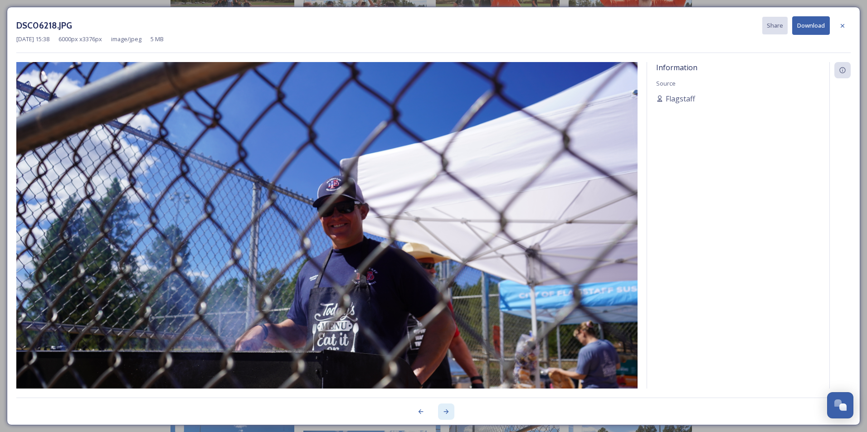
click at [446, 413] on icon at bounding box center [445, 411] width 7 height 7
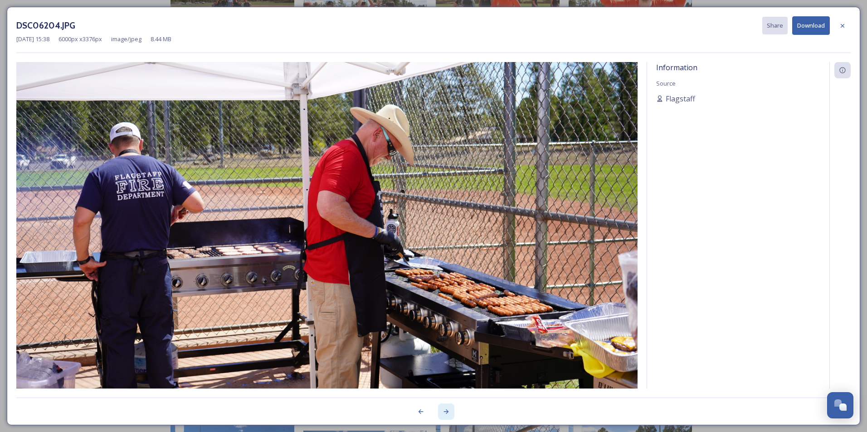
click at [446, 413] on icon at bounding box center [445, 411] width 7 height 7
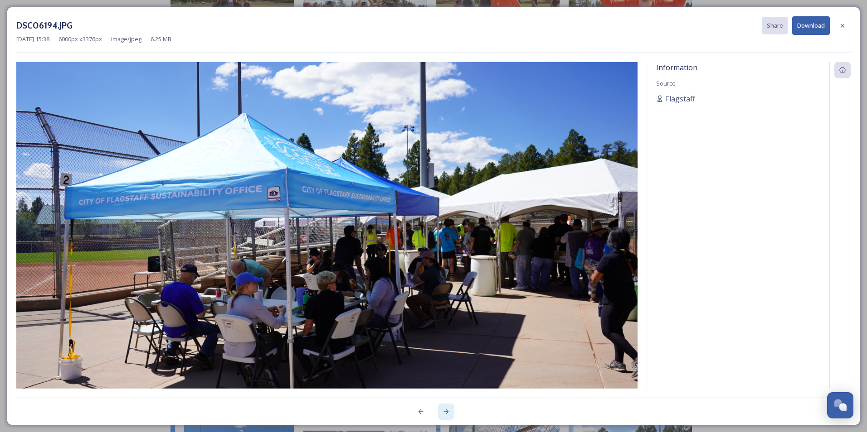
click at [446, 413] on icon at bounding box center [445, 411] width 7 height 7
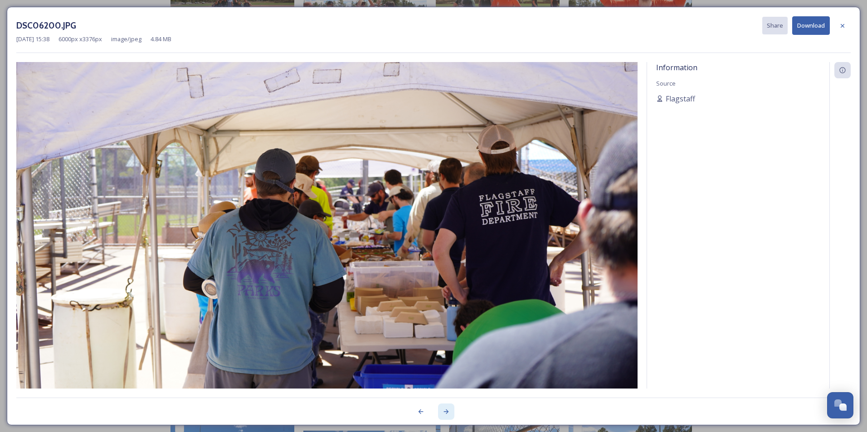
click at [446, 413] on icon at bounding box center [445, 411] width 7 height 7
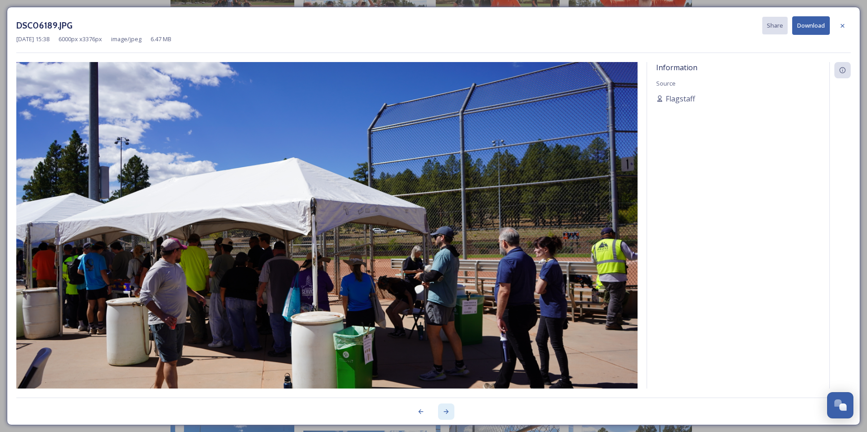
click at [446, 413] on icon at bounding box center [445, 411] width 7 height 7
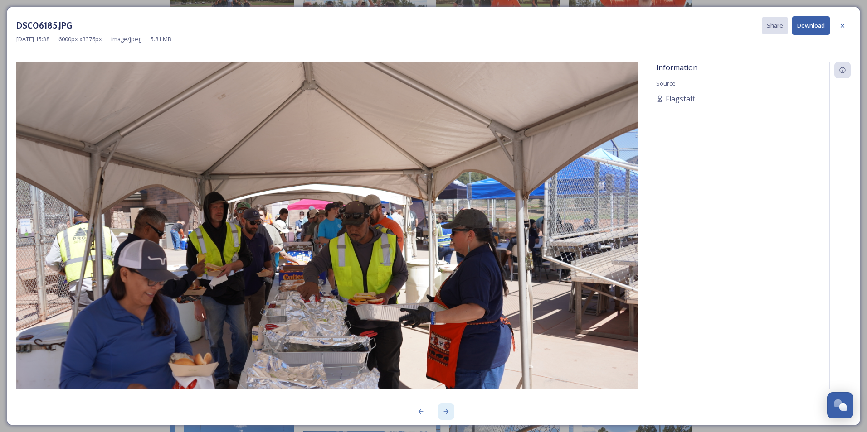
click at [446, 413] on icon at bounding box center [445, 411] width 7 height 7
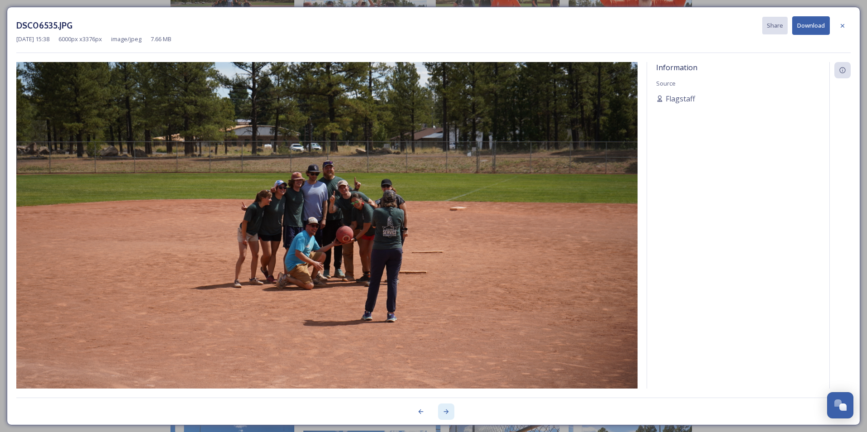
click at [446, 413] on icon at bounding box center [445, 411] width 7 height 7
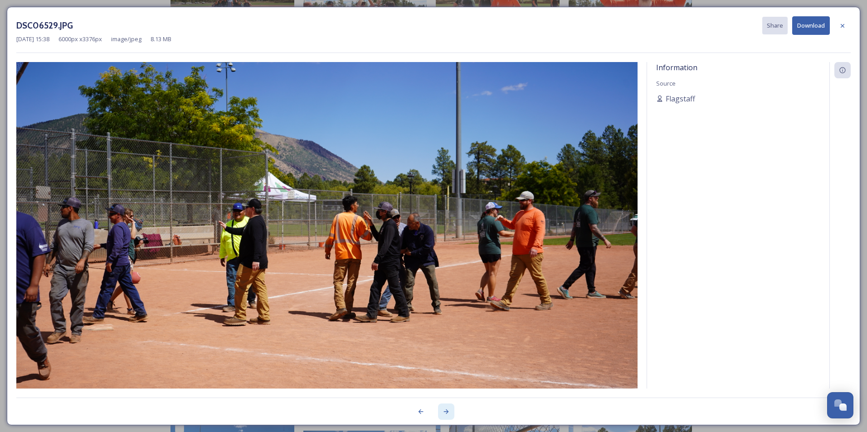
click at [446, 413] on icon at bounding box center [445, 411] width 7 height 7
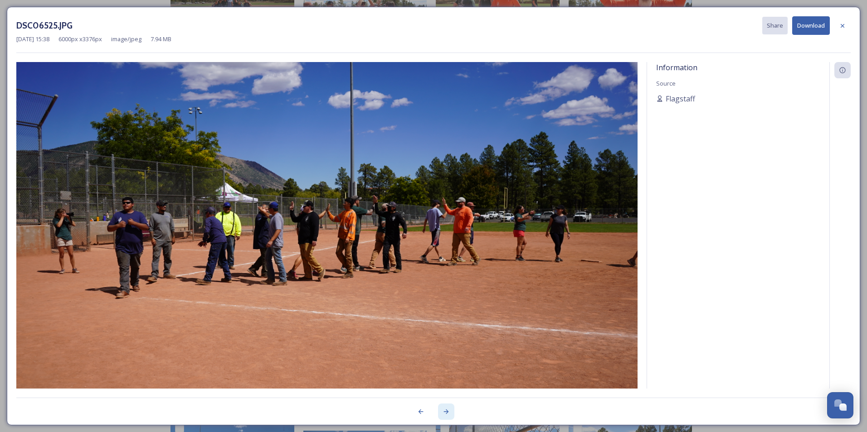
click at [446, 413] on icon at bounding box center [445, 411] width 7 height 7
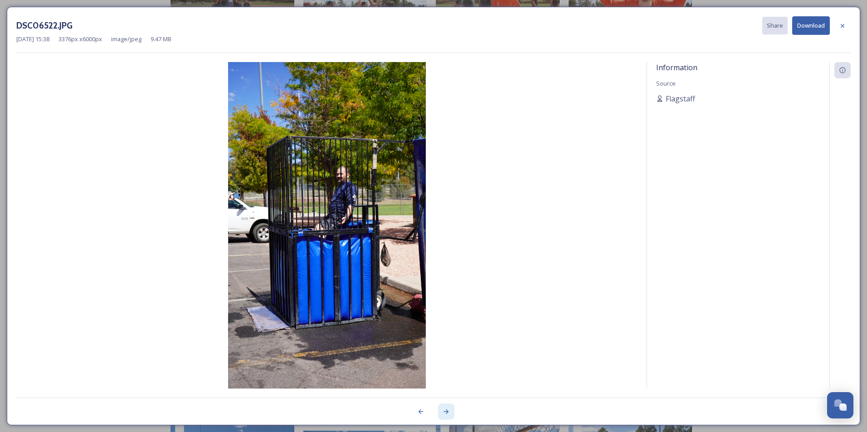
click at [446, 413] on icon at bounding box center [445, 411] width 7 height 7
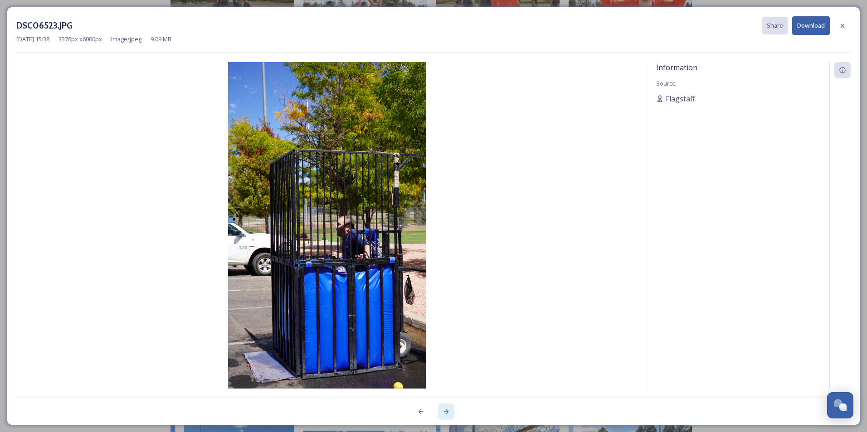
click at [446, 413] on icon at bounding box center [445, 411] width 7 height 7
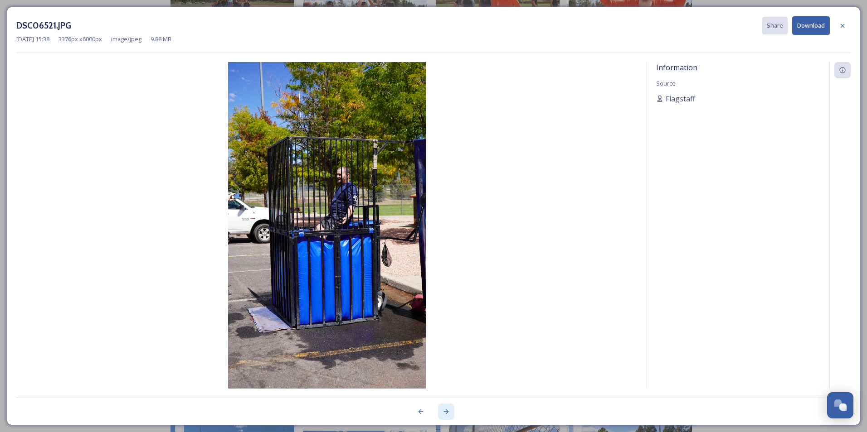
click at [446, 413] on icon at bounding box center [445, 411] width 7 height 7
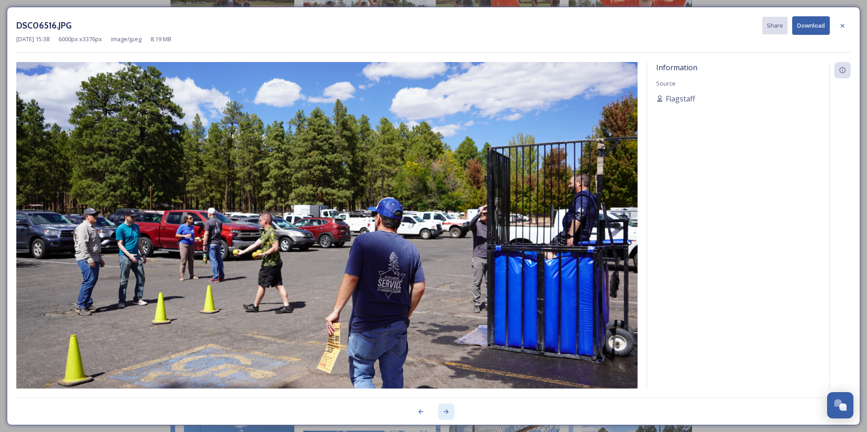
click at [446, 413] on icon at bounding box center [445, 411] width 7 height 7
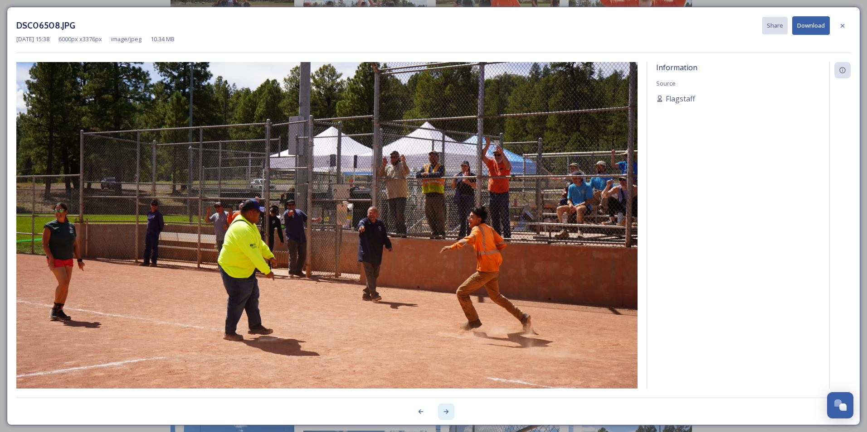
click at [446, 413] on icon at bounding box center [445, 411] width 7 height 7
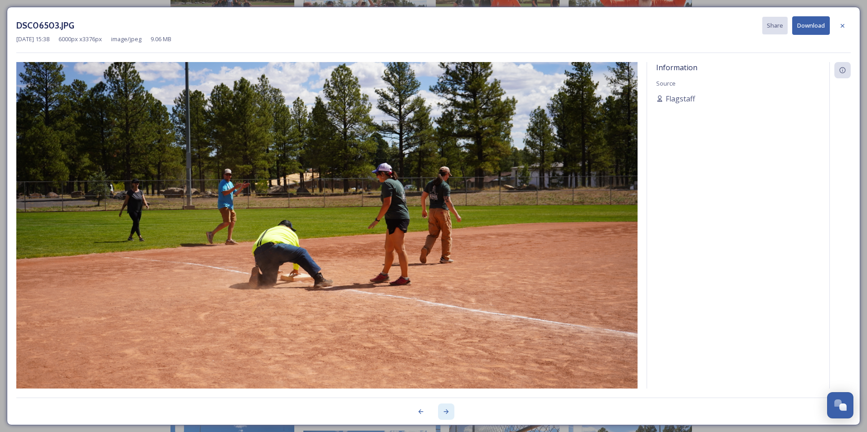
click at [446, 413] on icon at bounding box center [445, 411] width 7 height 7
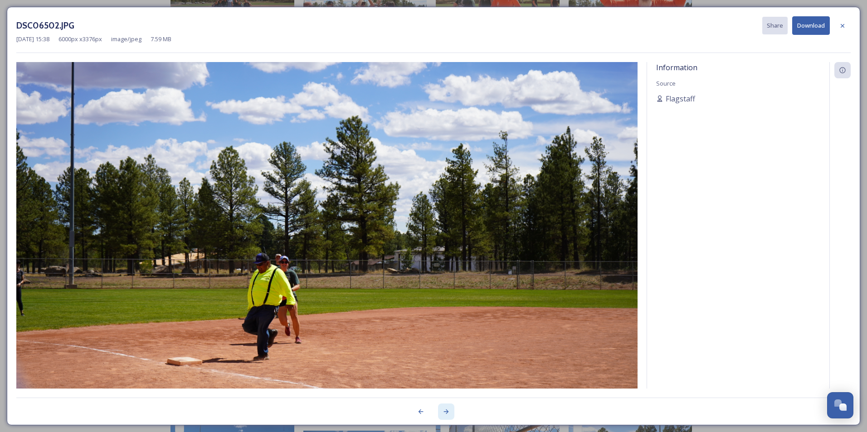
click at [446, 413] on icon at bounding box center [445, 411] width 7 height 7
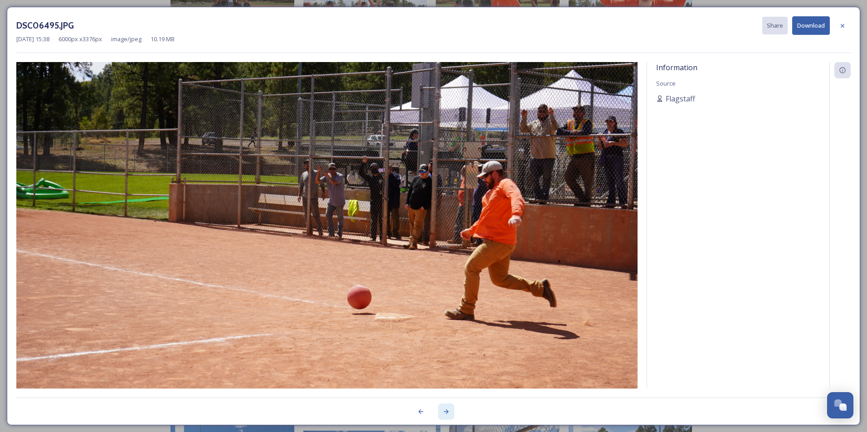
click at [446, 413] on icon at bounding box center [445, 411] width 7 height 7
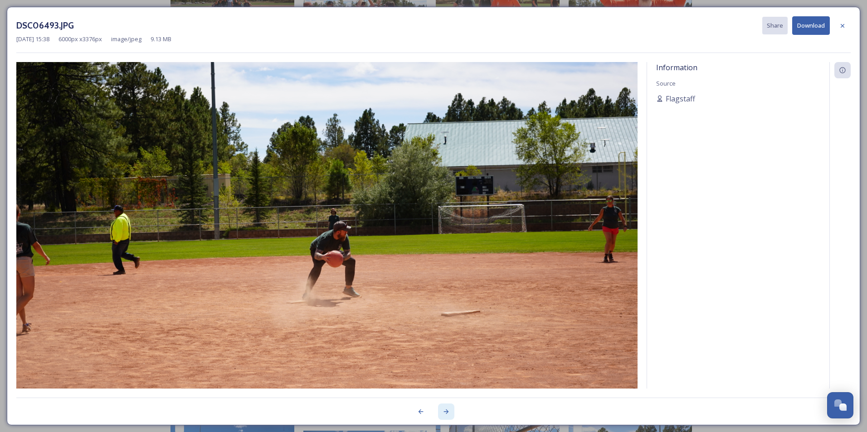
click at [446, 413] on icon at bounding box center [445, 411] width 7 height 7
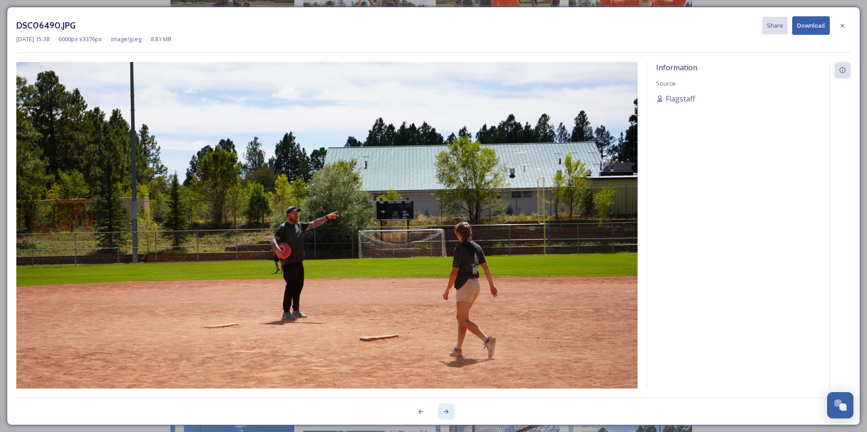
click at [446, 413] on icon at bounding box center [445, 411] width 7 height 7
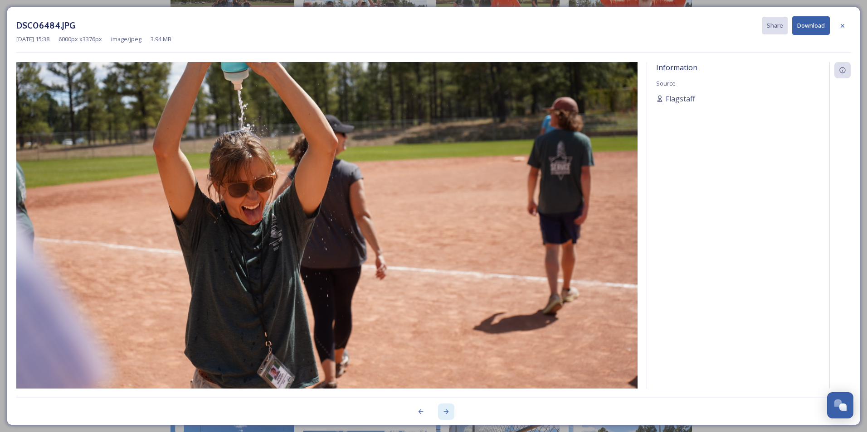
click at [446, 413] on icon at bounding box center [445, 411] width 7 height 7
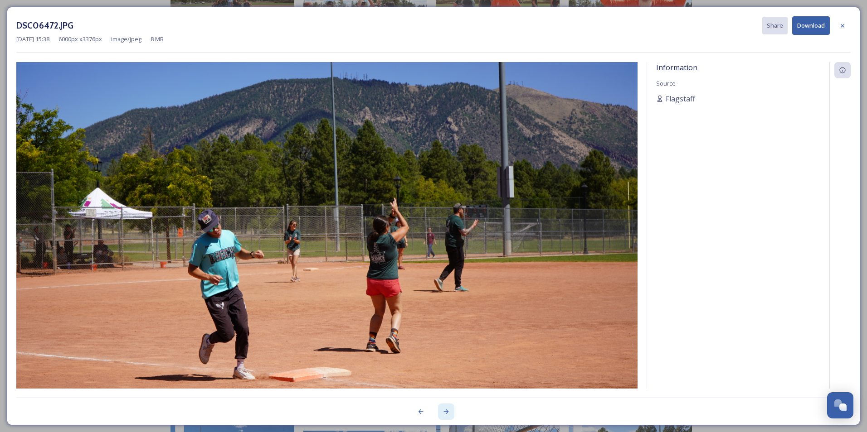
click at [446, 413] on icon at bounding box center [445, 411] width 7 height 7
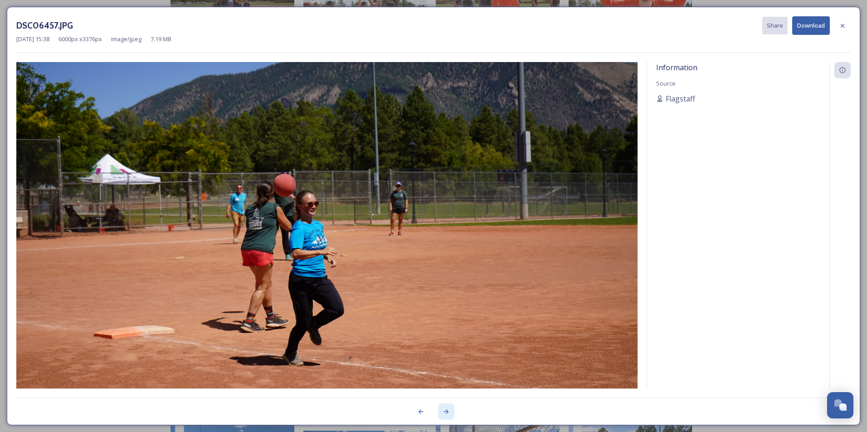
click at [446, 413] on icon at bounding box center [445, 411] width 7 height 7
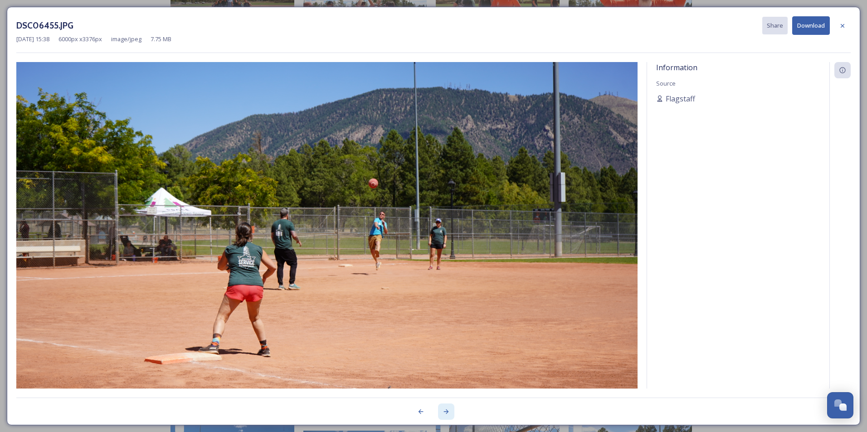
click at [446, 413] on icon at bounding box center [445, 411] width 7 height 7
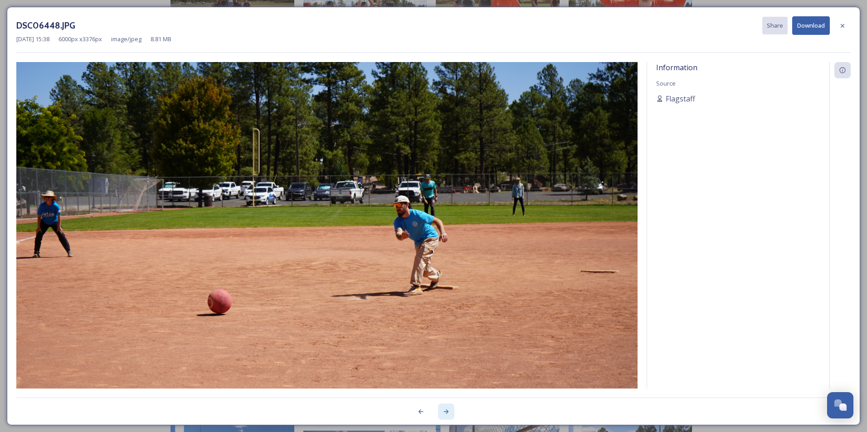
click at [446, 413] on icon at bounding box center [445, 411] width 7 height 7
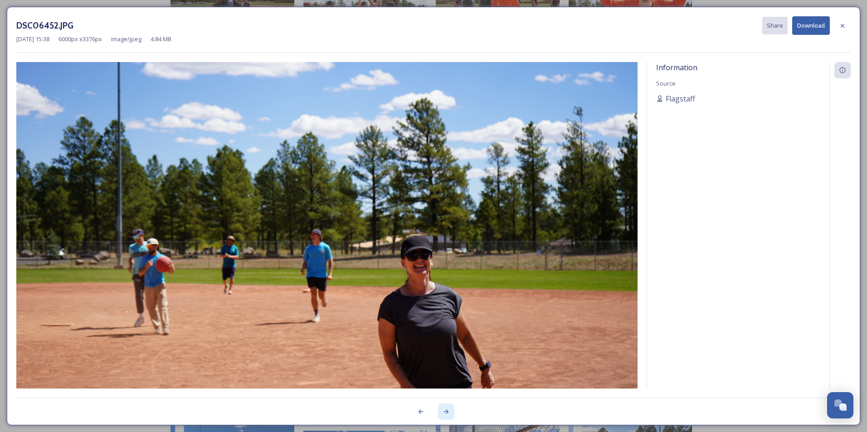
click at [446, 413] on icon at bounding box center [445, 411] width 7 height 7
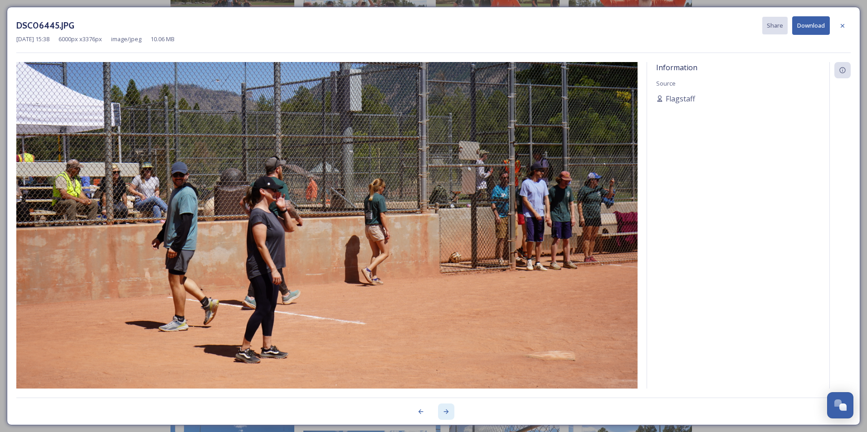
click at [446, 413] on icon at bounding box center [445, 411] width 7 height 7
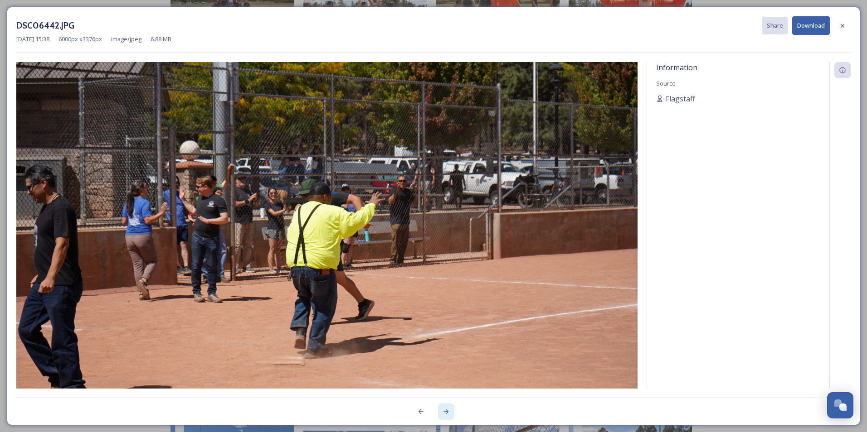
click at [446, 413] on icon at bounding box center [445, 411] width 7 height 7
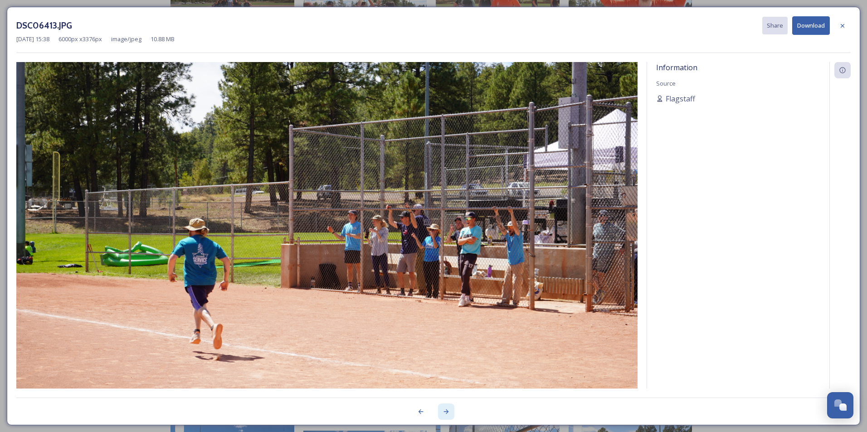
click at [446, 413] on icon at bounding box center [445, 411] width 7 height 7
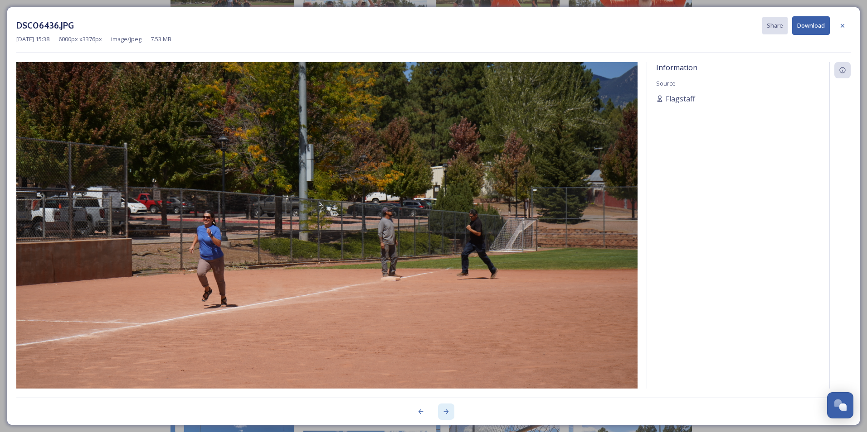
click at [446, 413] on icon at bounding box center [445, 411] width 7 height 7
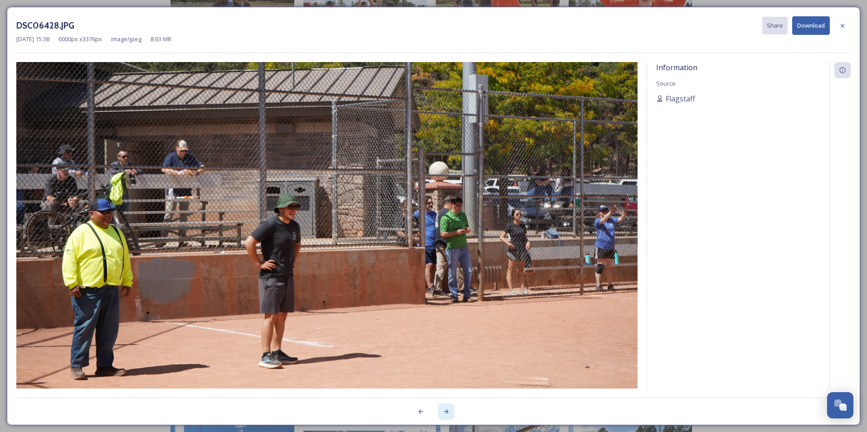
click at [446, 413] on icon at bounding box center [445, 411] width 7 height 7
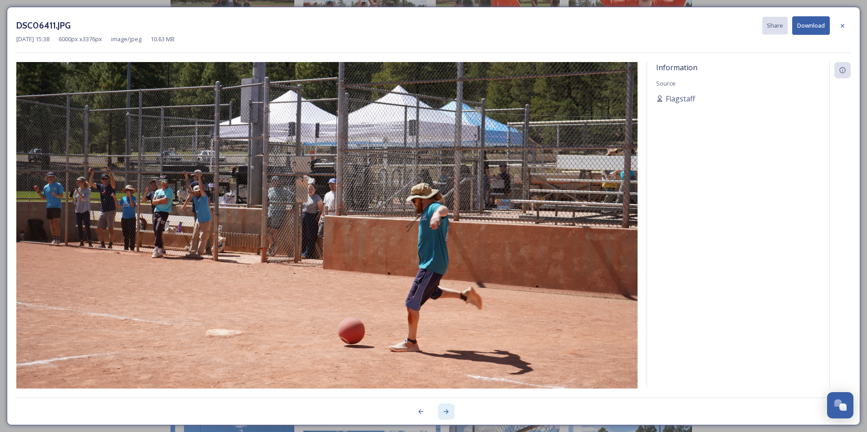
click at [446, 413] on icon at bounding box center [445, 411] width 7 height 7
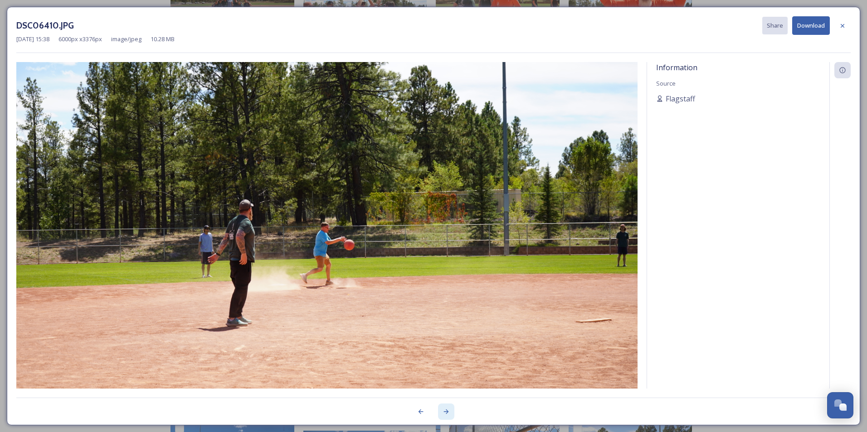
click at [446, 413] on icon at bounding box center [445, 411] width 7 height 7
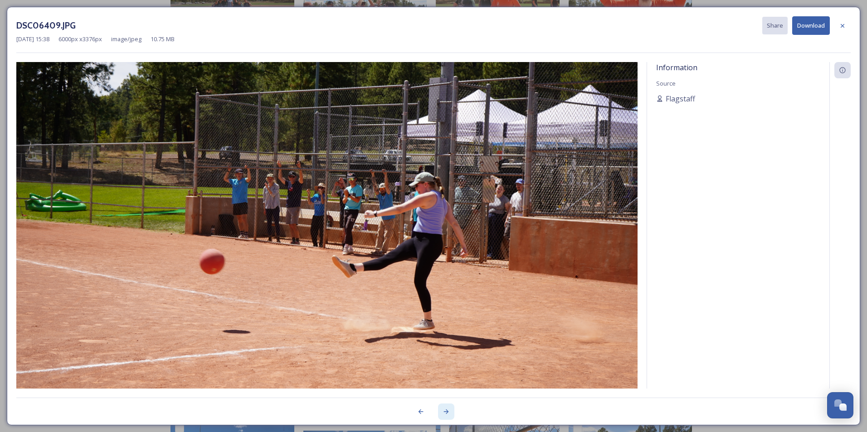
click at [446, 413] on icon at bounding box center [445, 411] width 7 height 7
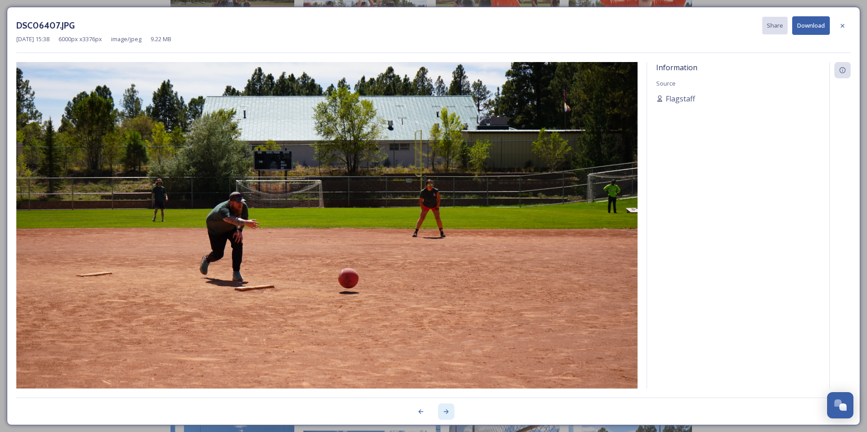
click at [446, 413] on icon at bounding box center [445, 411] width 7 height 7
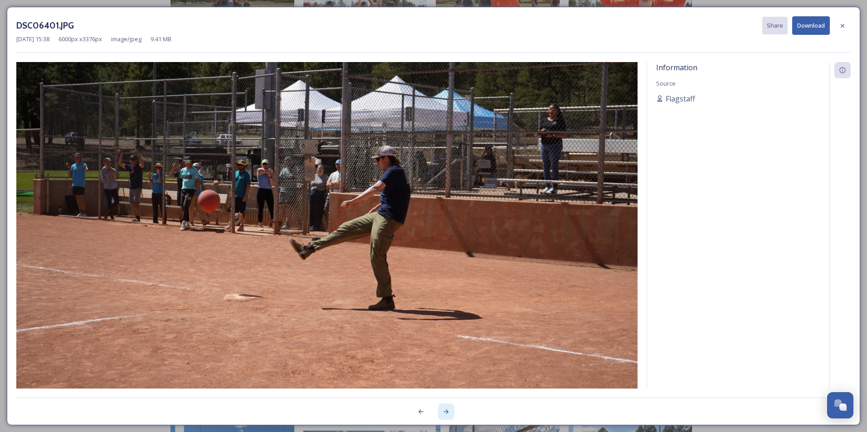
click at [446, 413] on icon at bounding box center [445, 411] width 7 height 7
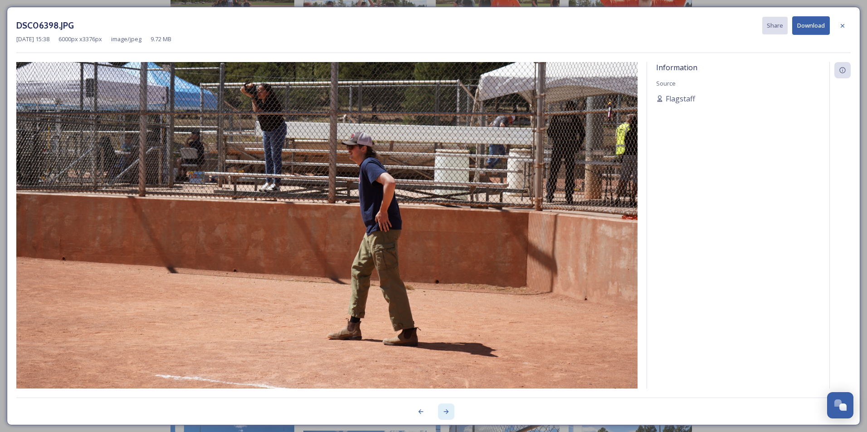
click at [446, 413] on icon at bounding box center [445, 411] width 7 height 7
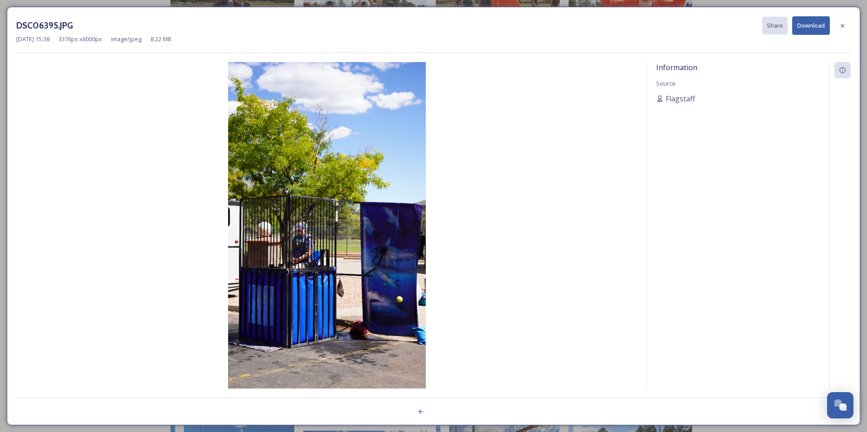
click at [446, 413] on div at bounding box center [433, 407] width 834 height 18
